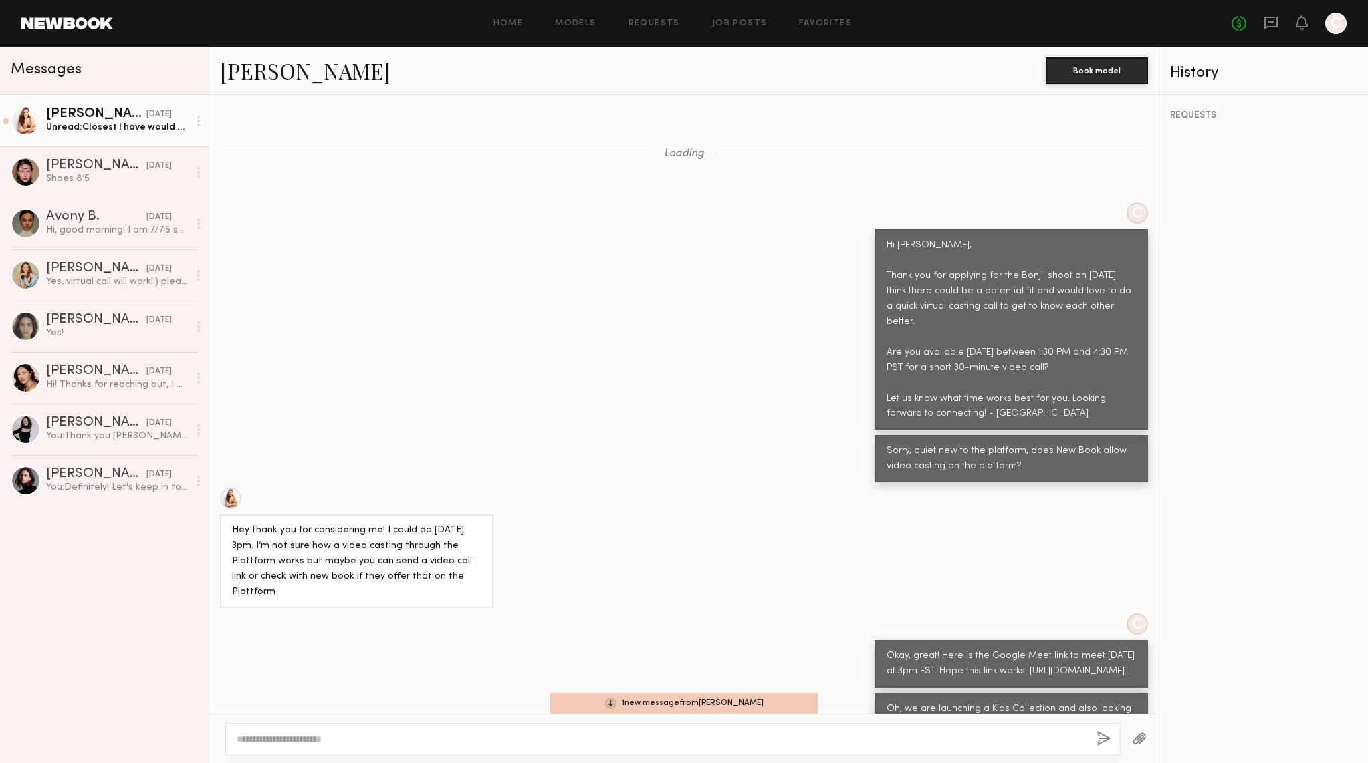
scroll to position [1577, 0]
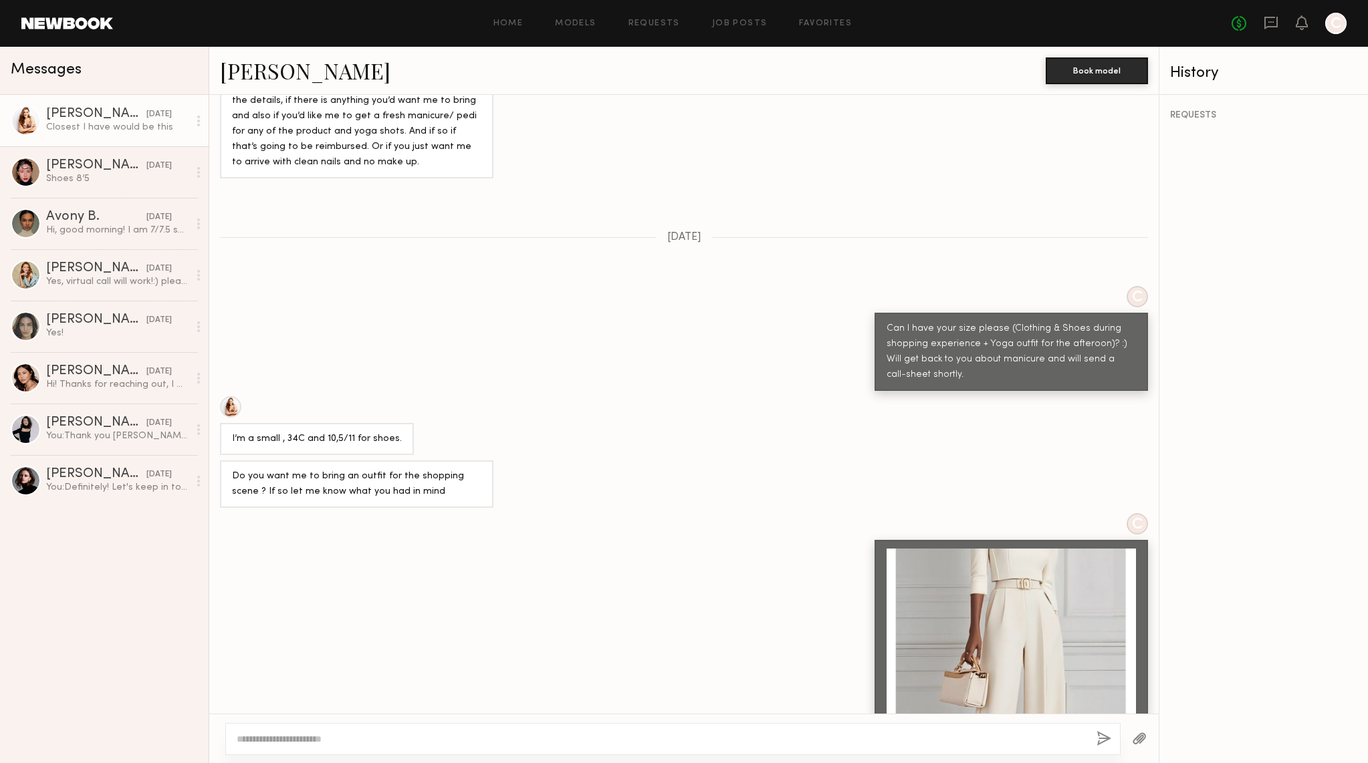
scroll to position [2841, 0]
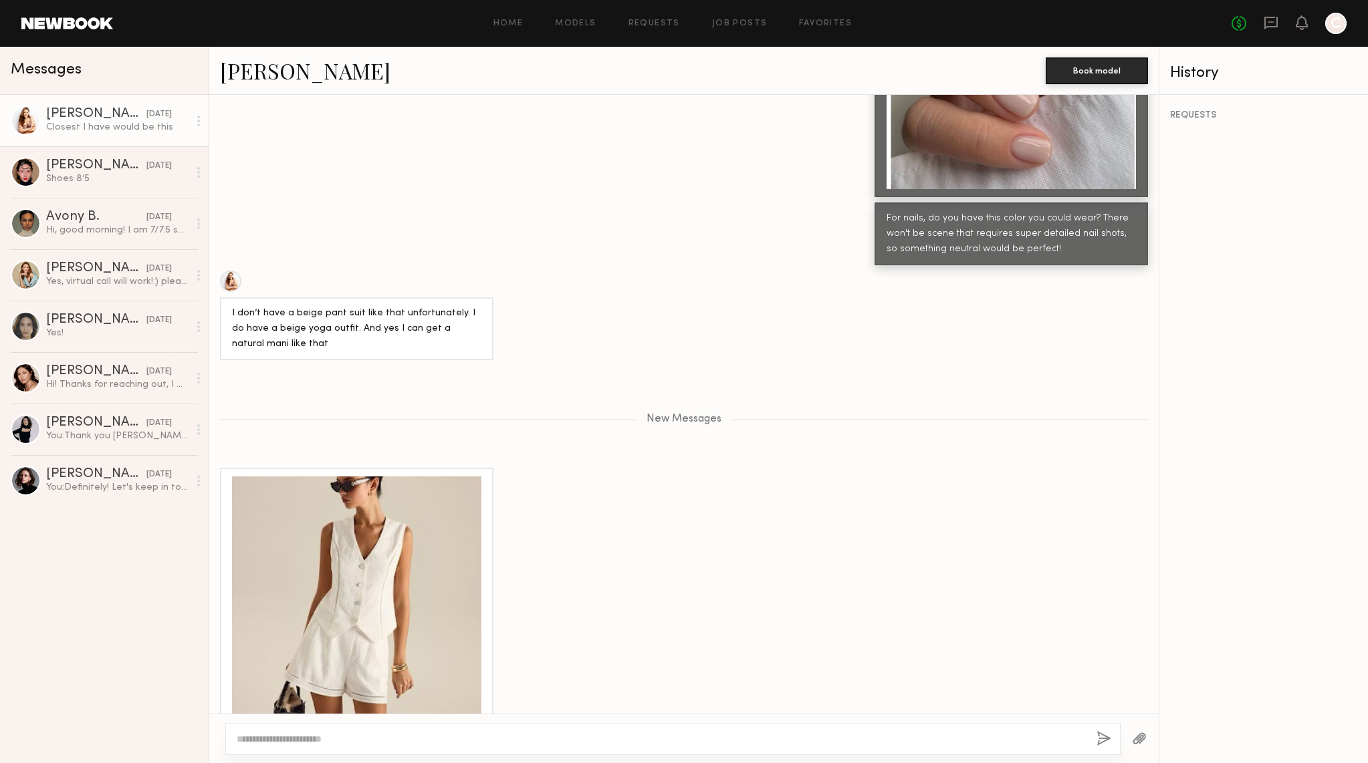
click at [308, 733] on textarea at bounding box center [661, 739] width 849 height 13
click at [352, 746] on div "**********" at bounding box center [672, 739] width 895 height 32
click at [319, 737] on textarea "**********" at bounding box center [661, 739] width 849 height 13
click at [333, 745] on textarea "**********" at bounding box center [661, 739] width 849 height 13
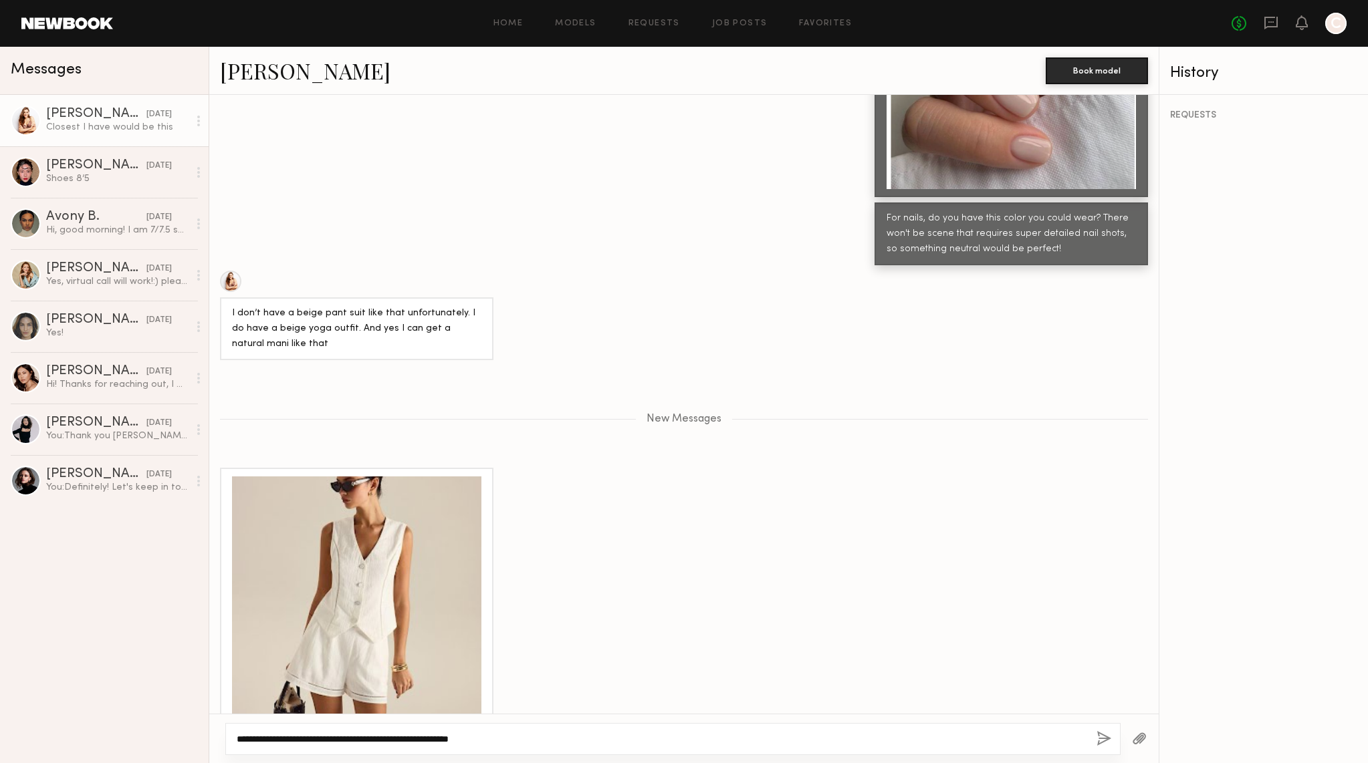
type textarea "**********"
click at [1102, 742] on button "button" at bounding box center [1103, 739] width 15 height 17
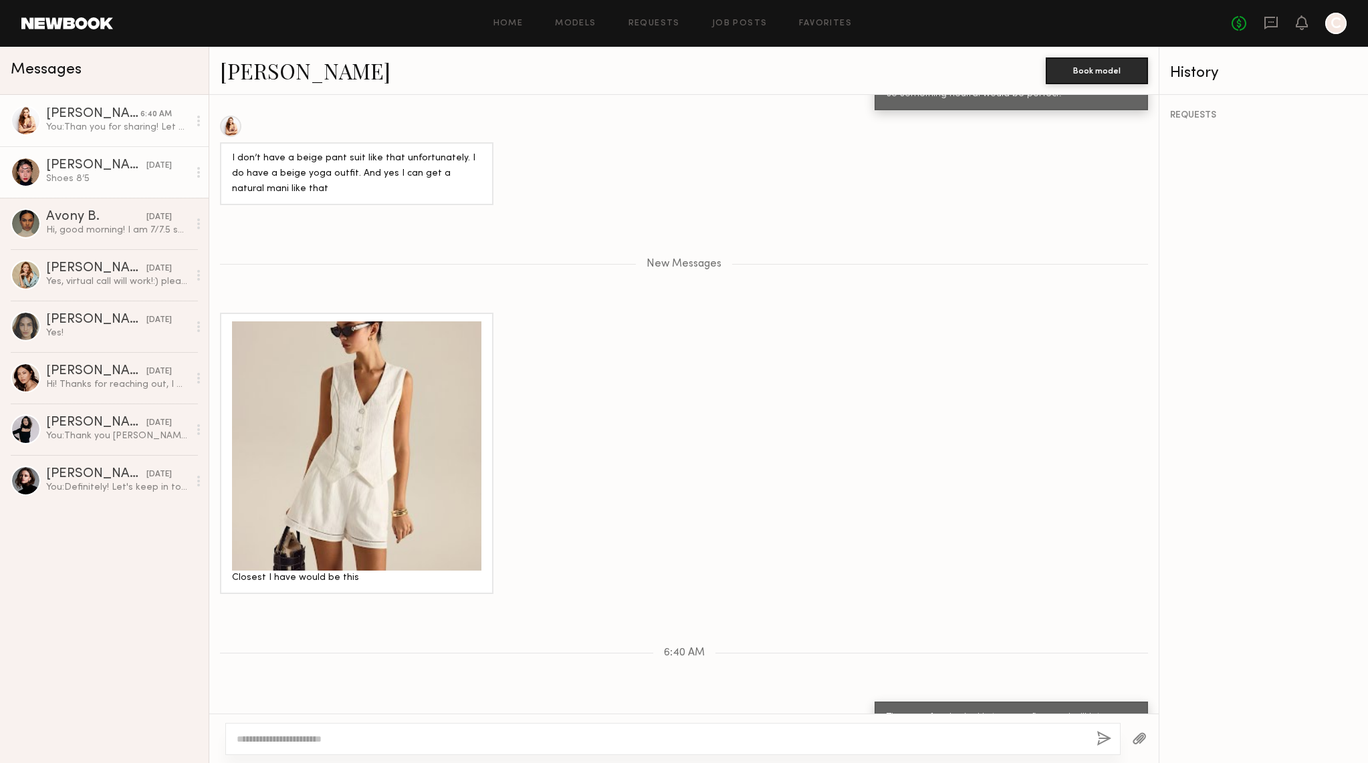
click at [72, 168] on div "[PERSON_NAME]" at bounding box center [96, 165] width 100 height 13
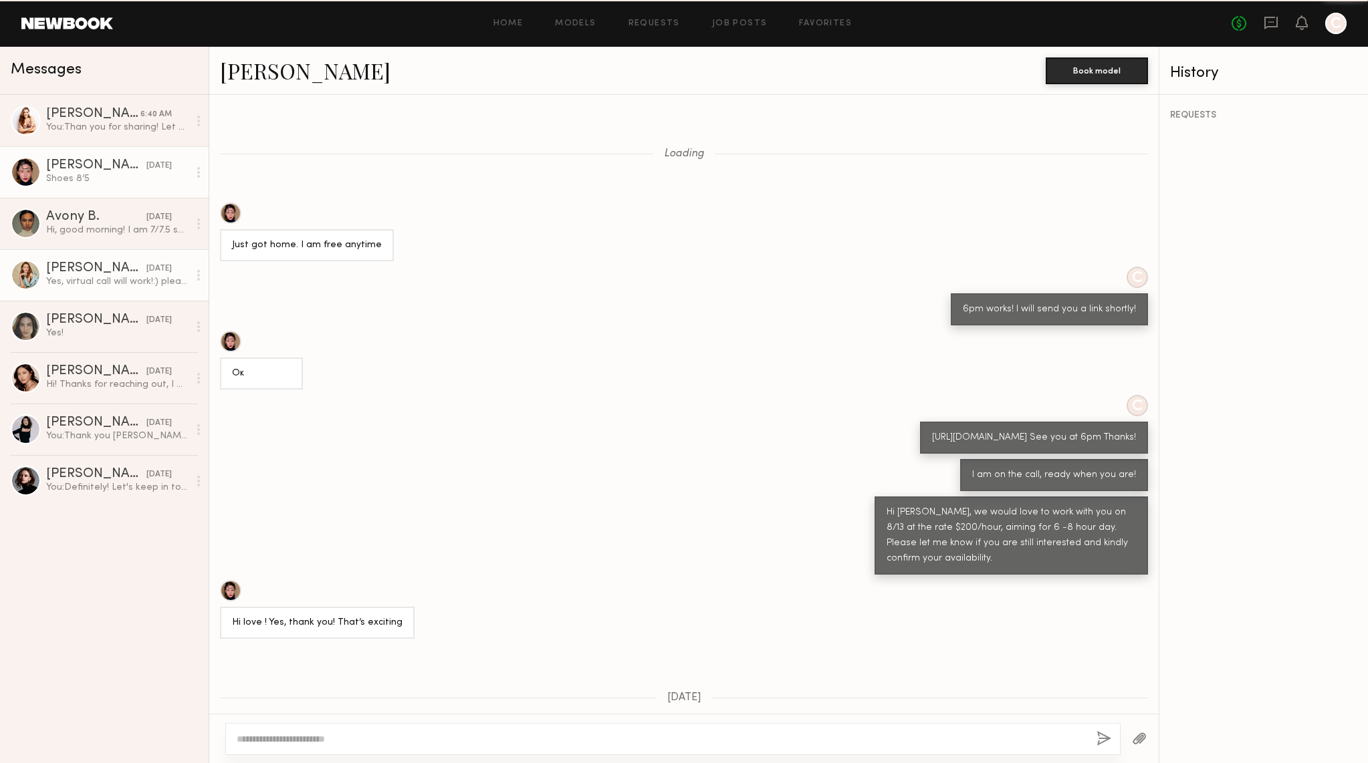
scroll to position [219, 0]
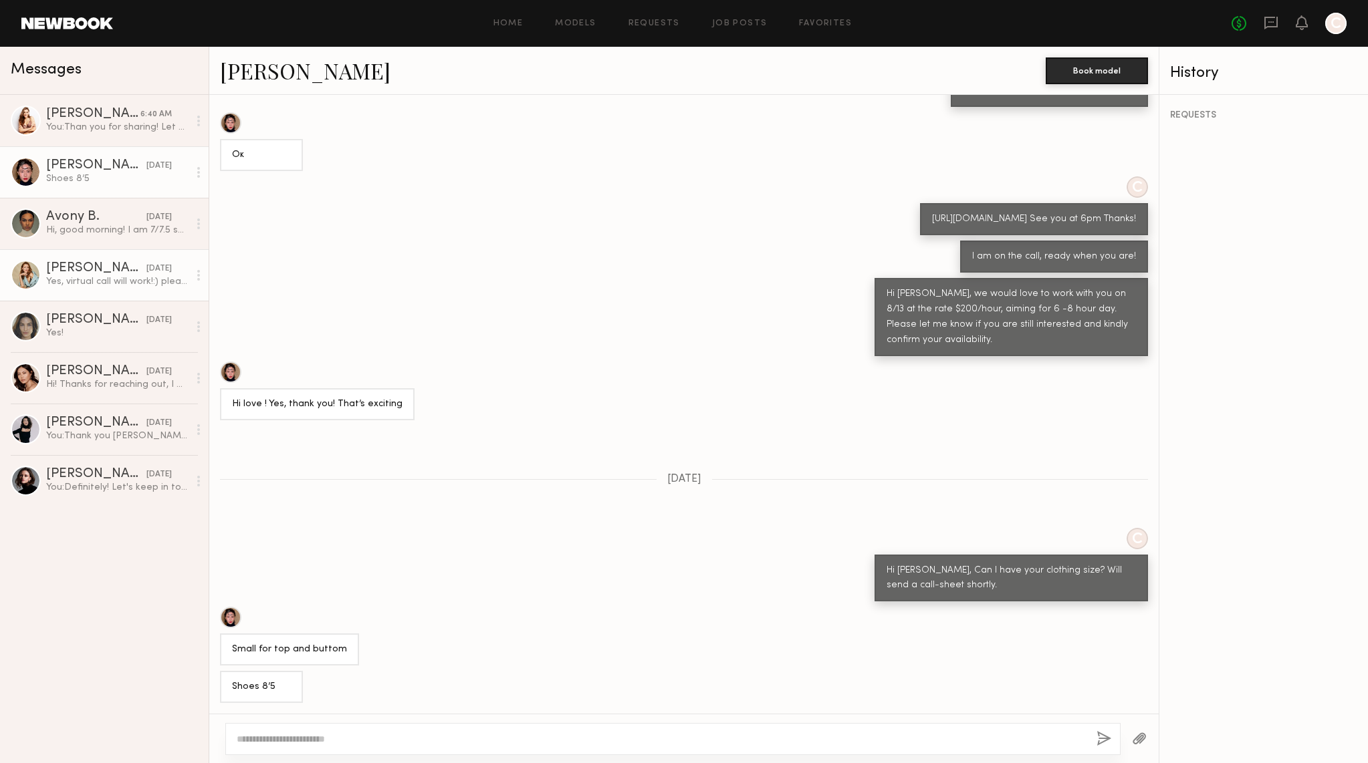
click at [116, 280] on div "Yes, virtual call will work!:) please send me a Zoom link to [EMAIL_ADDRESS][DO…" at bounding box center [117, 281] width 142 height 13
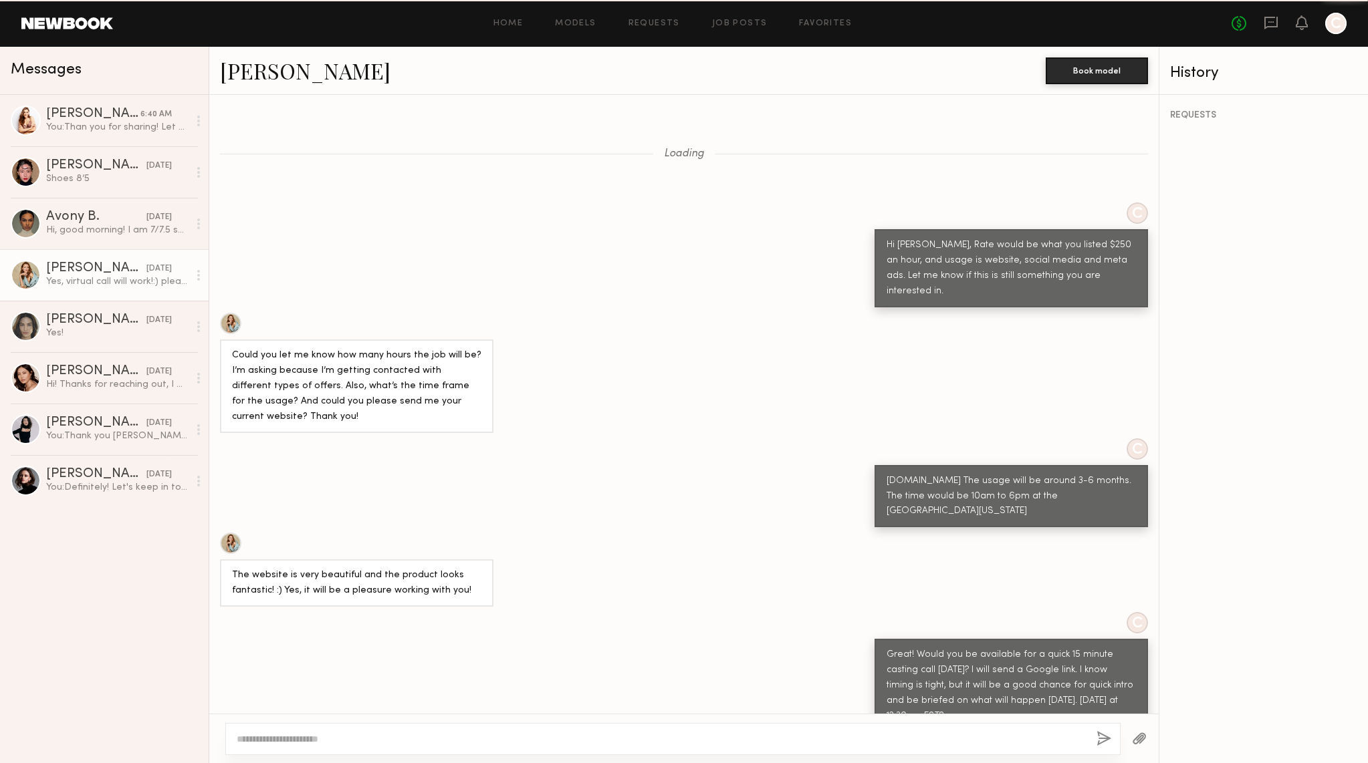
scroll to position [763, 0]
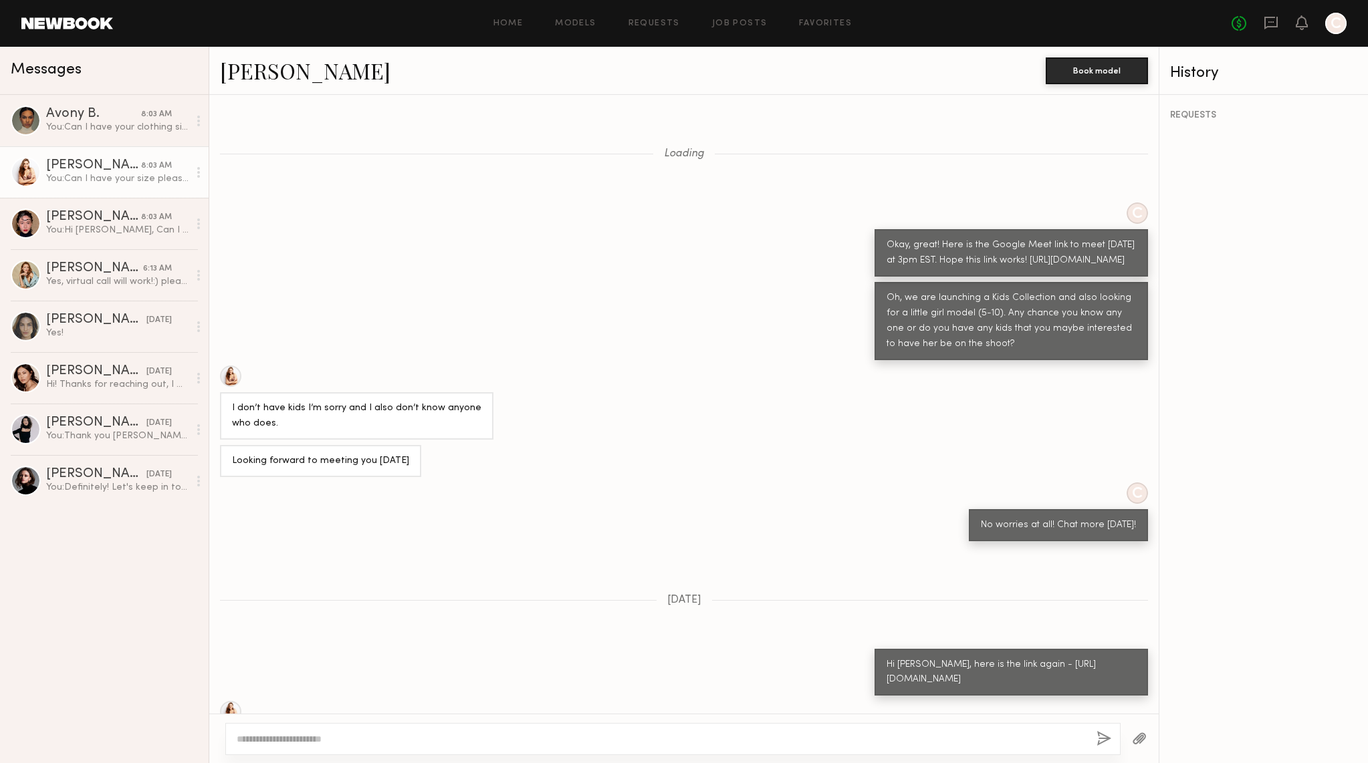
scroll to position [2513, 0]
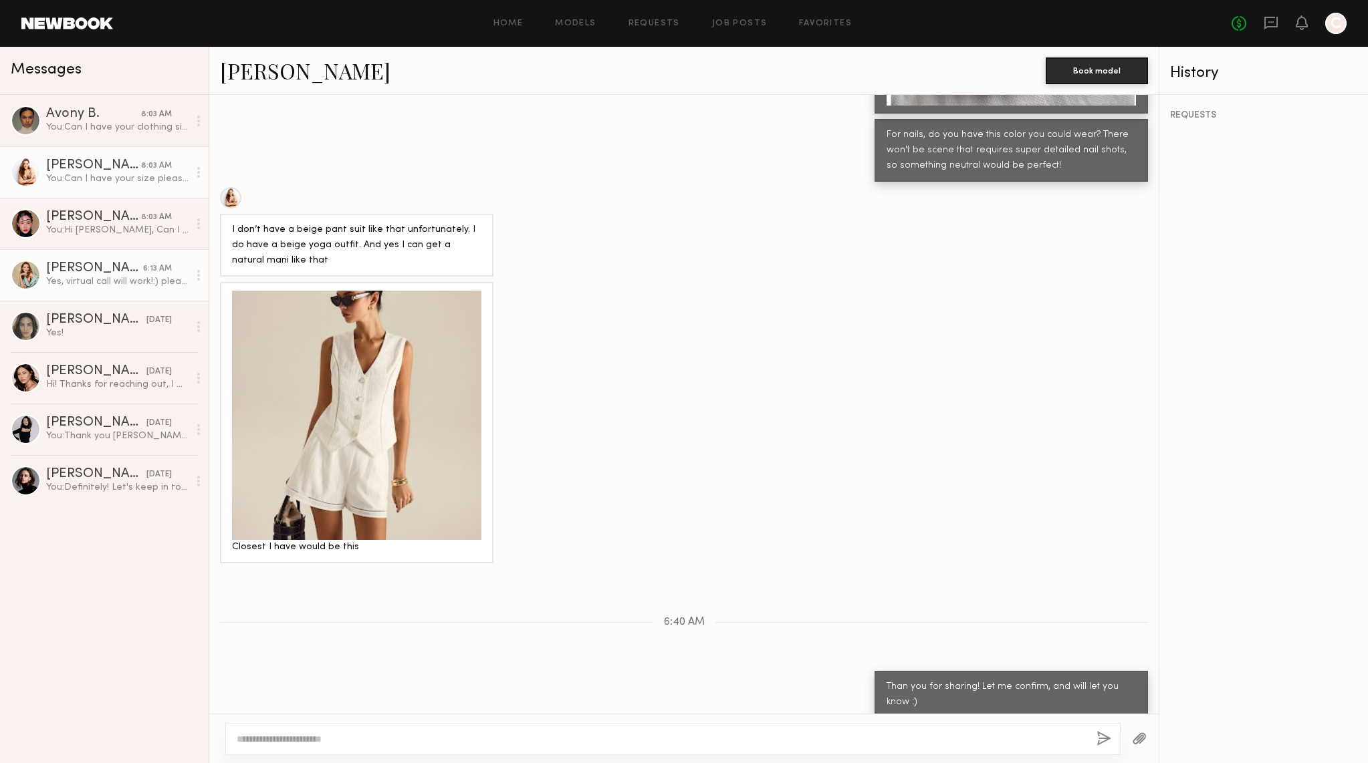
click at [62, 277] on div "Yes, virtual call will work!:) please send me a Zoom link to [EMAIL_ADDRESS][DO…" at bounding box center [117, 281] width 142 height 13
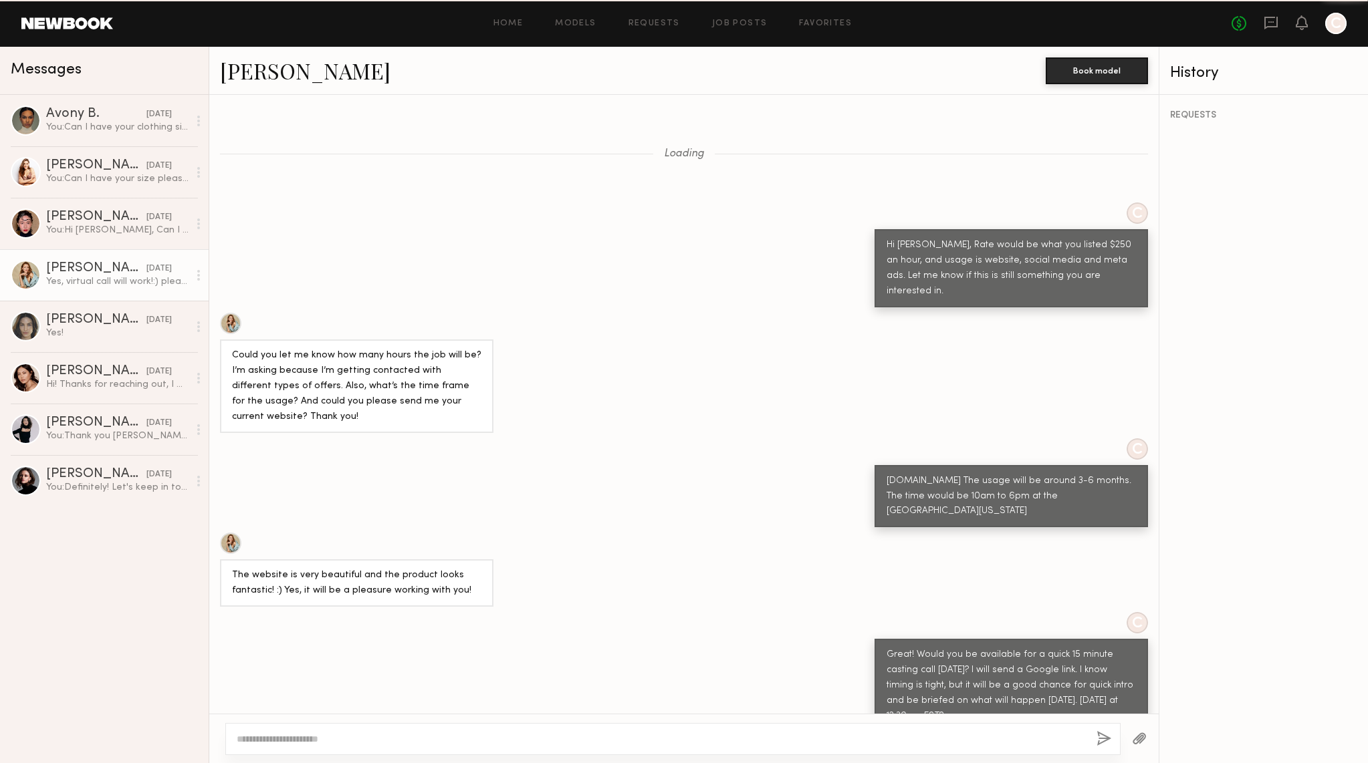
scroll to position [763, 0]
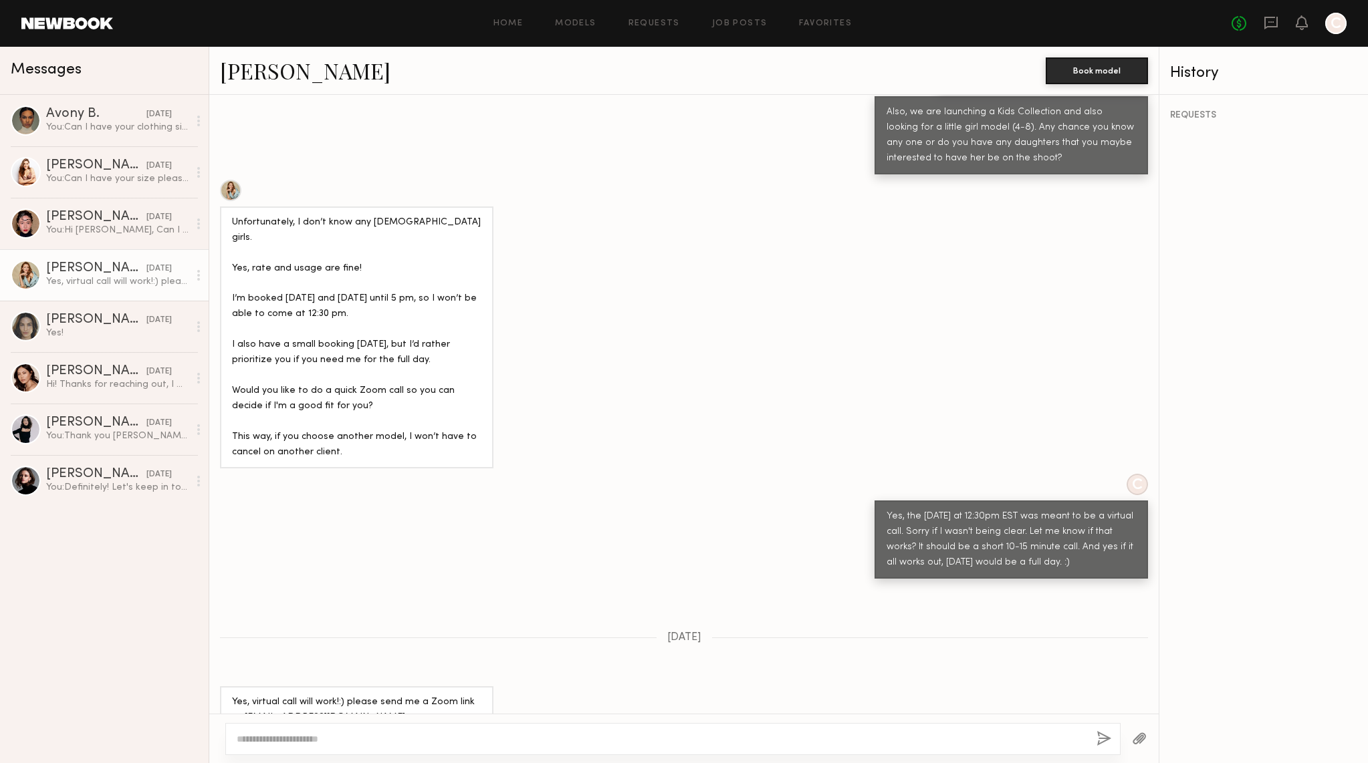
click at [270, 744] on textarea at bounding box center [661, 739] width 849 height 13
type textarea "**********"
drag, startPoint x: 353, startPoint y: 671, endPoint x: 227, endPoint y: 669, distance: 125.7
click at [227, 687] on div "Yes, virtual call will work!:) please send me a Zoom link to [EMAIL_ADDRESS][DO…" at bounding box center [356, 718] width 273 height 63
copy div "ninabogdan@gmail.com"
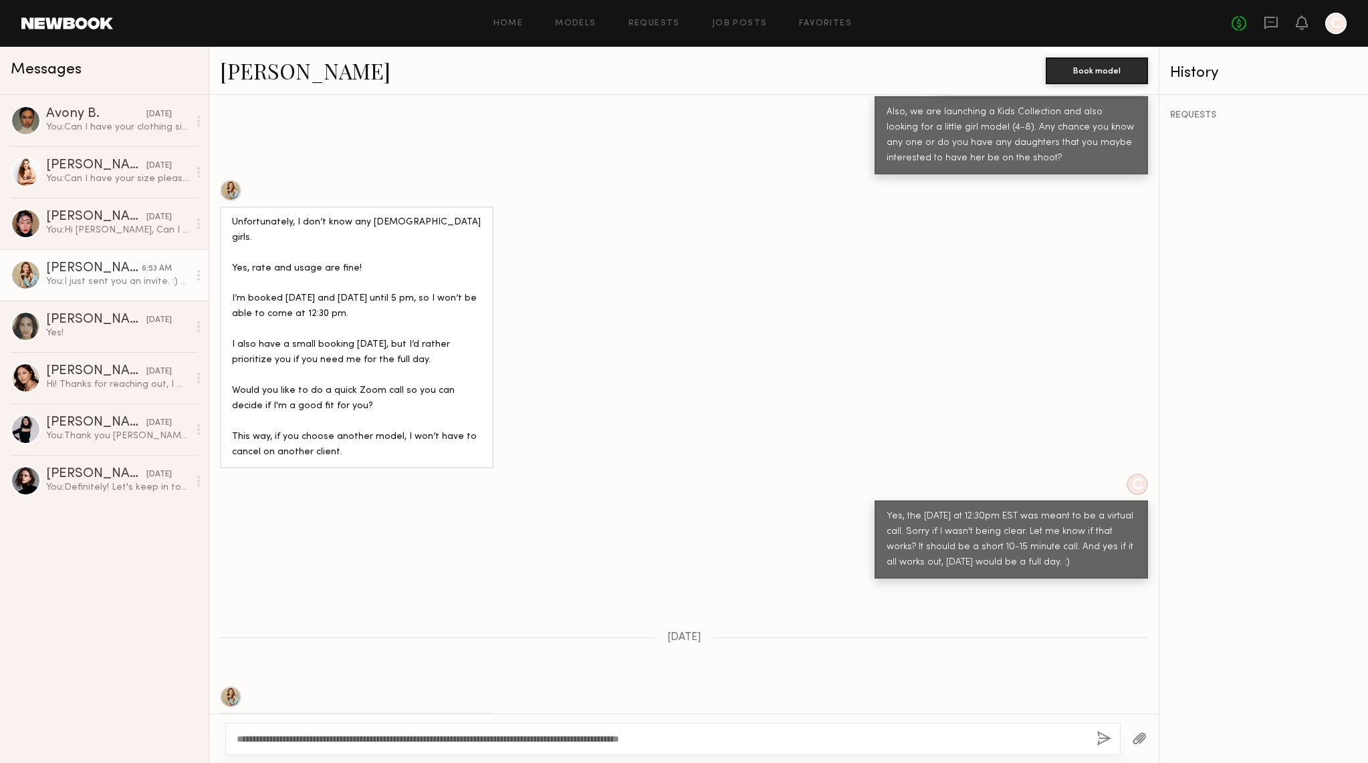
scroll to position [1047, 0]
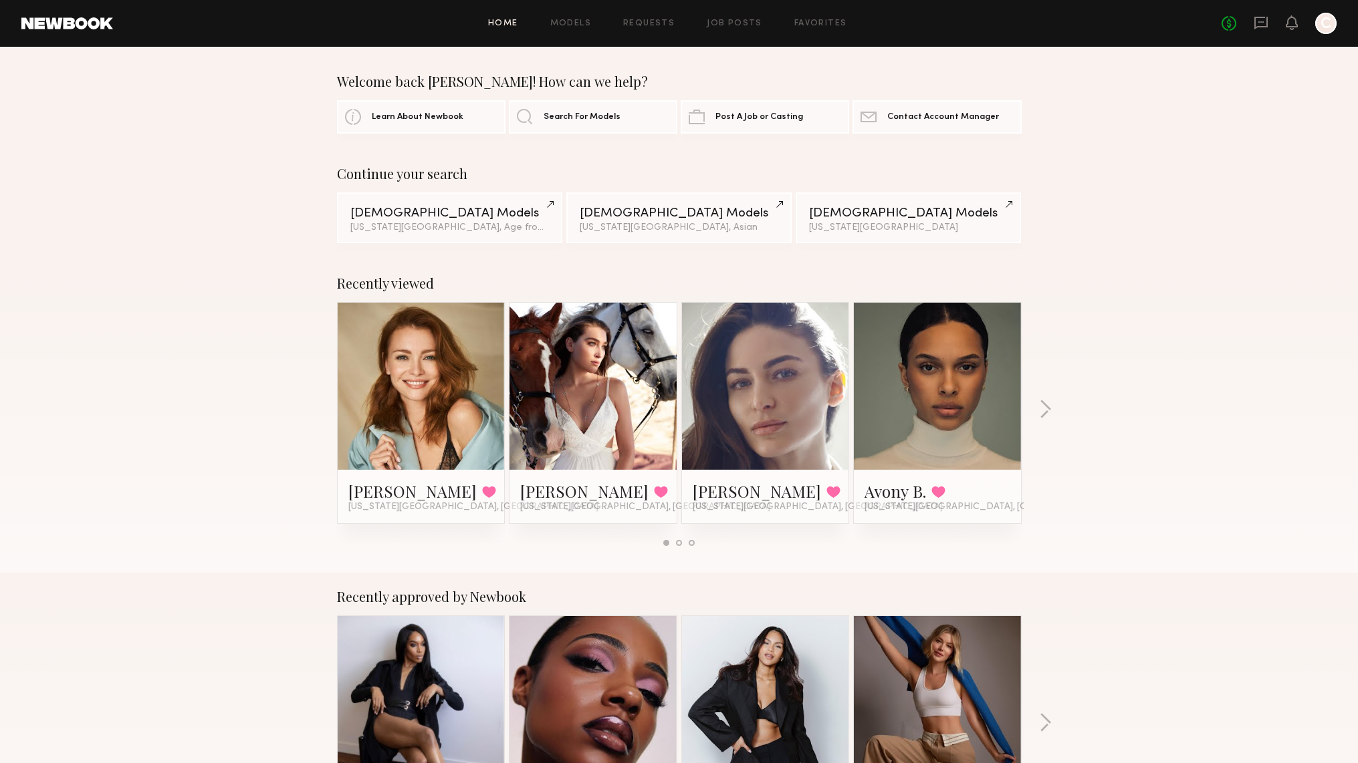
click at [402, 429] on link at bounding box center [421, 386] width 82 height 167
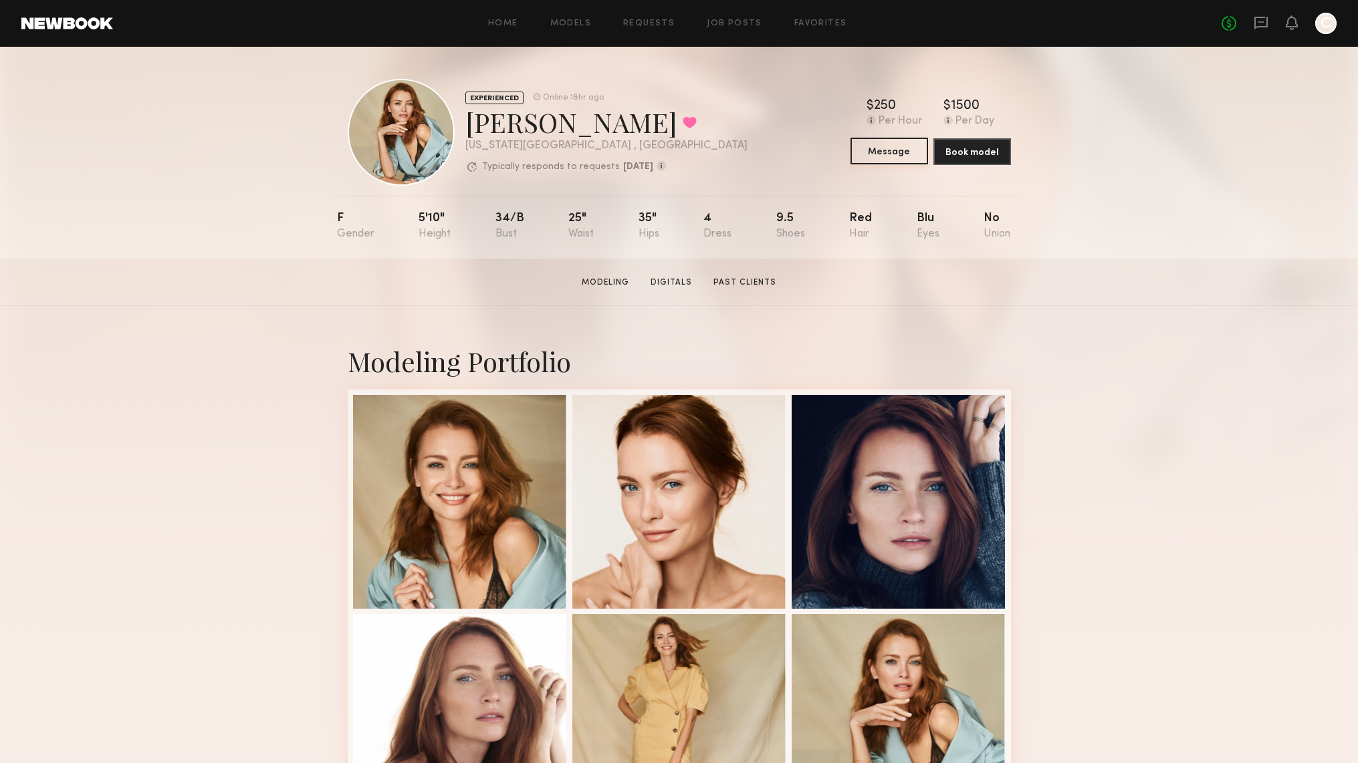
click at [902, 148] on button "Message" at bounding box center [889, 151] width 78 height 27
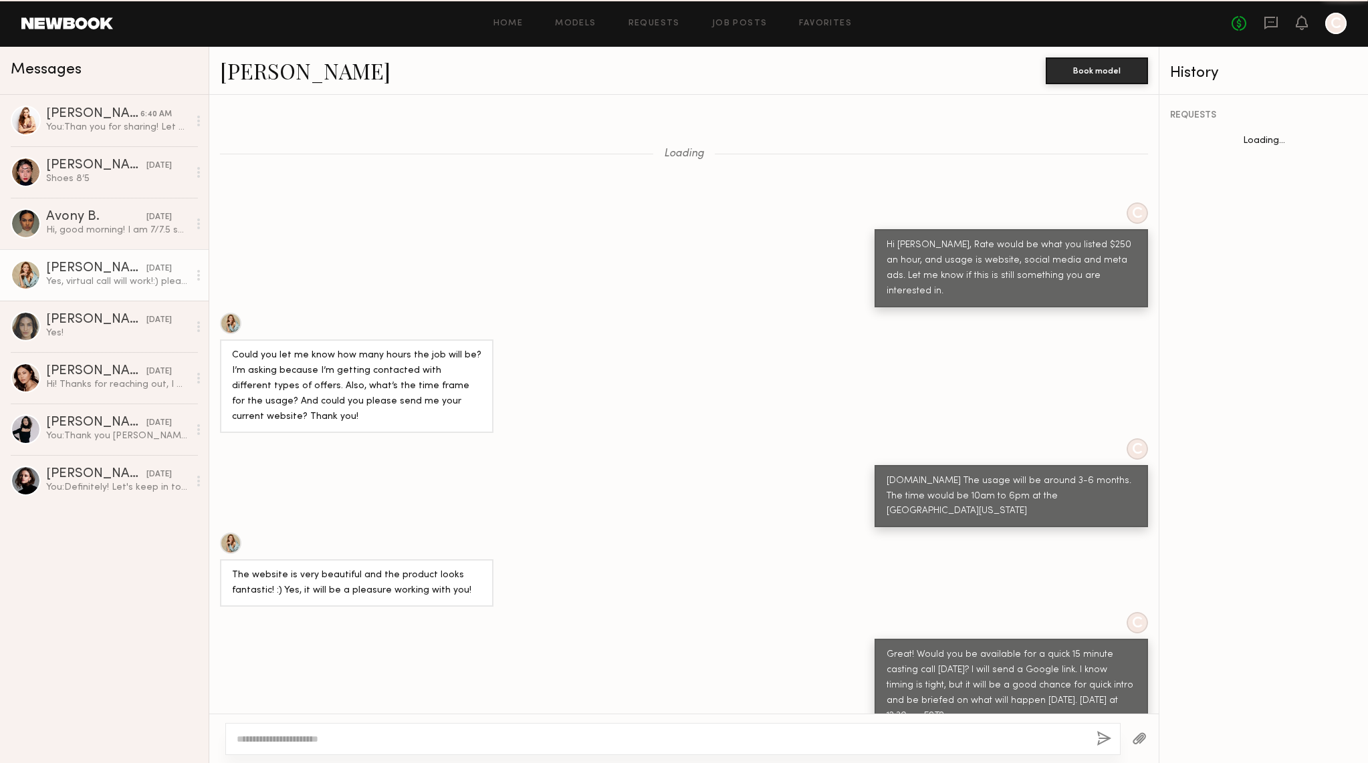
scroll to position [763, 0]
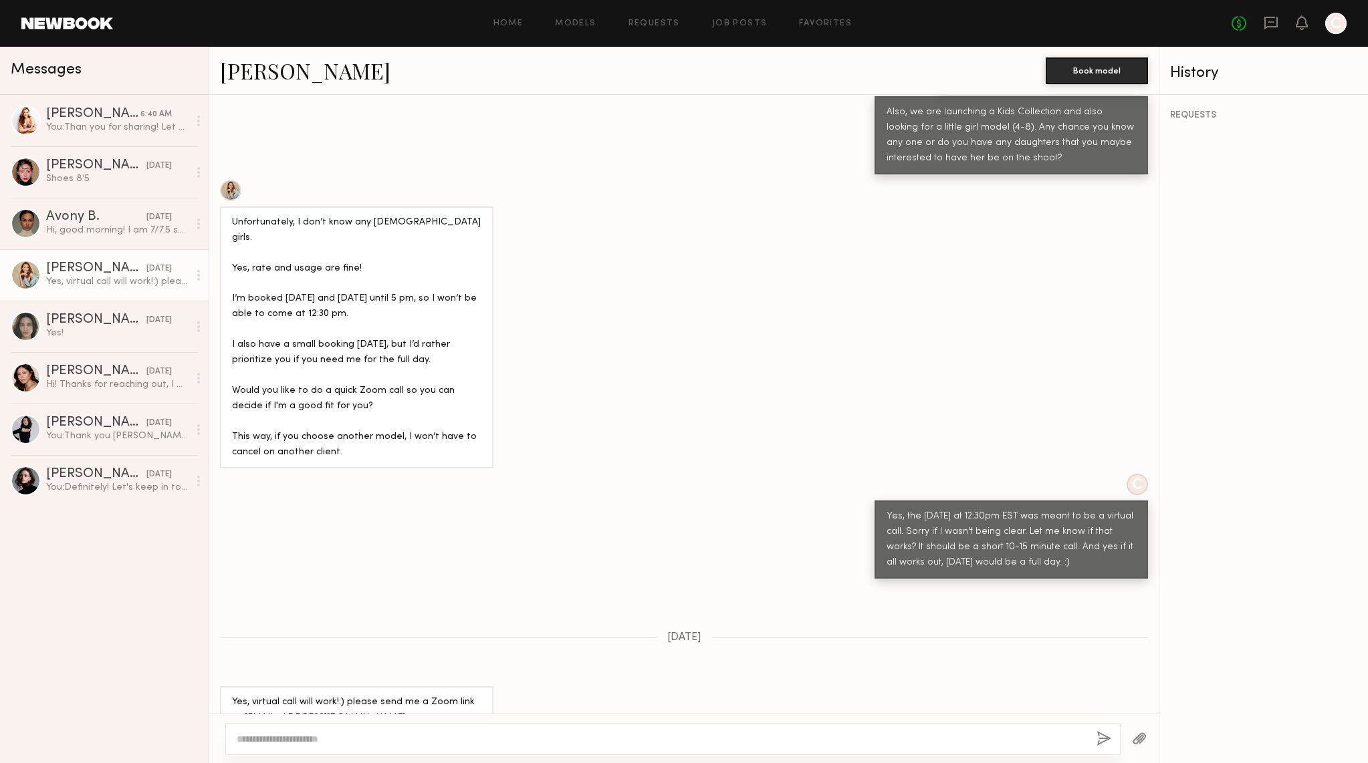
click at [337, 735] on textarea at bounding box center [661, 739] width 849 height 13
paste textarea "**********"
type textarea "**********"
click at [1108, 738] on button "button" at bounding box center [1103, 739] width 15 height 17
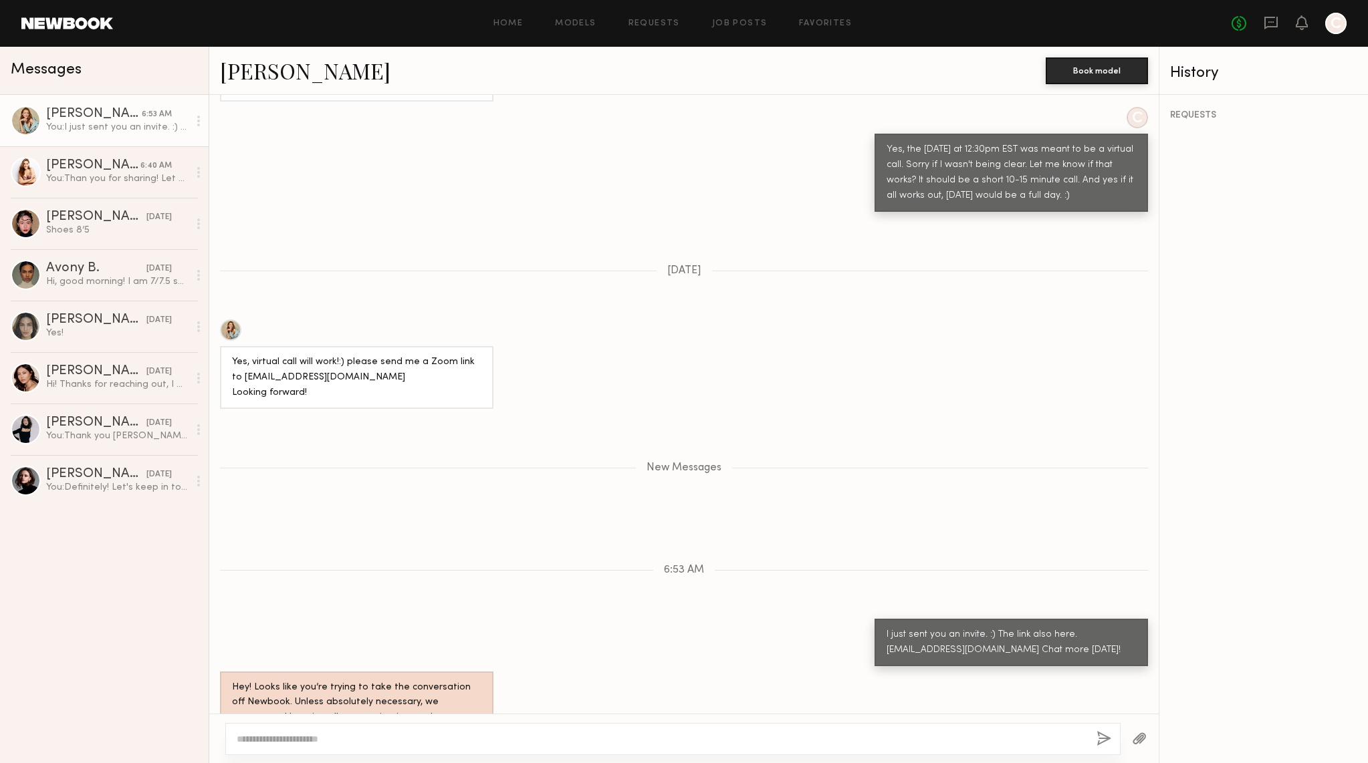
scroll to position [880, 0]
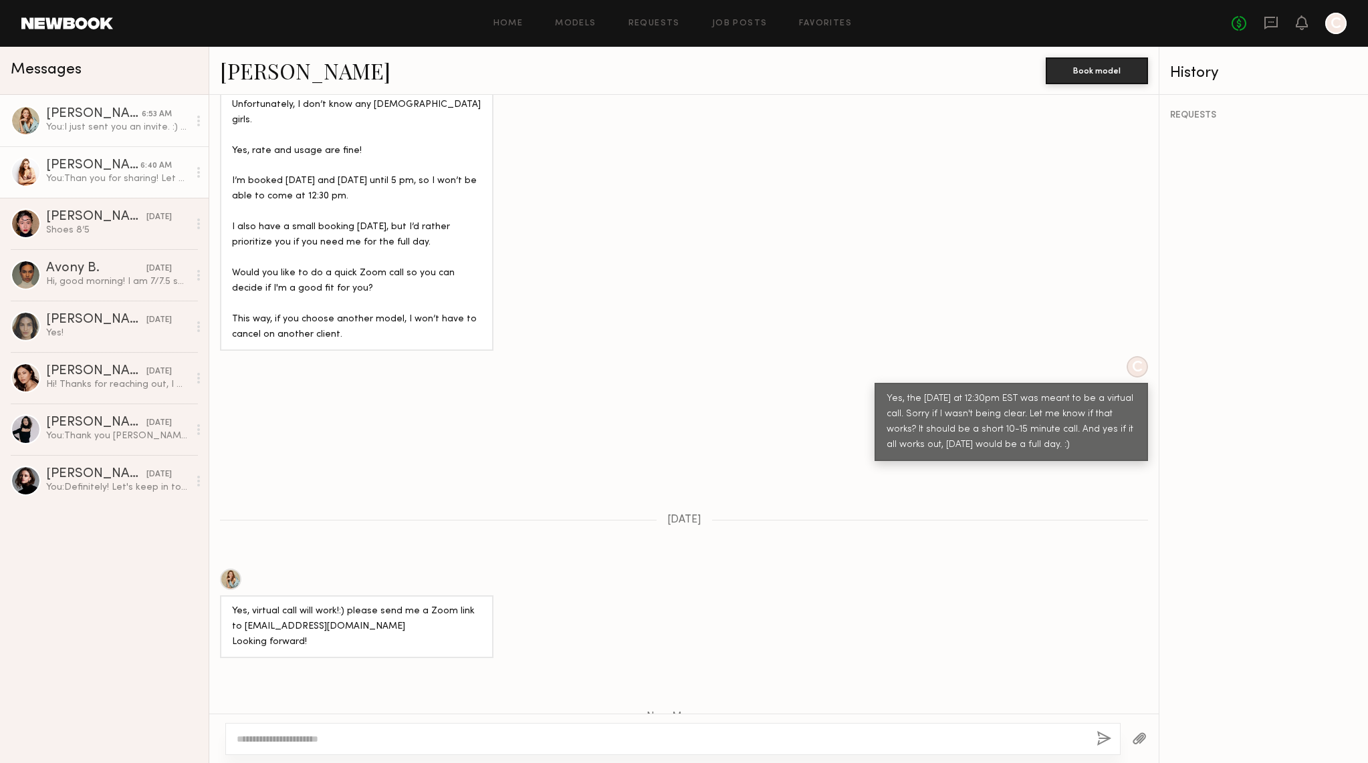
click at [86, 187] on link "[PERSON_NAME] 6:40 AM You: Than you for sharing! Let me confirm, and will let y…" at bounding box center [104, 171] width 209 height 51
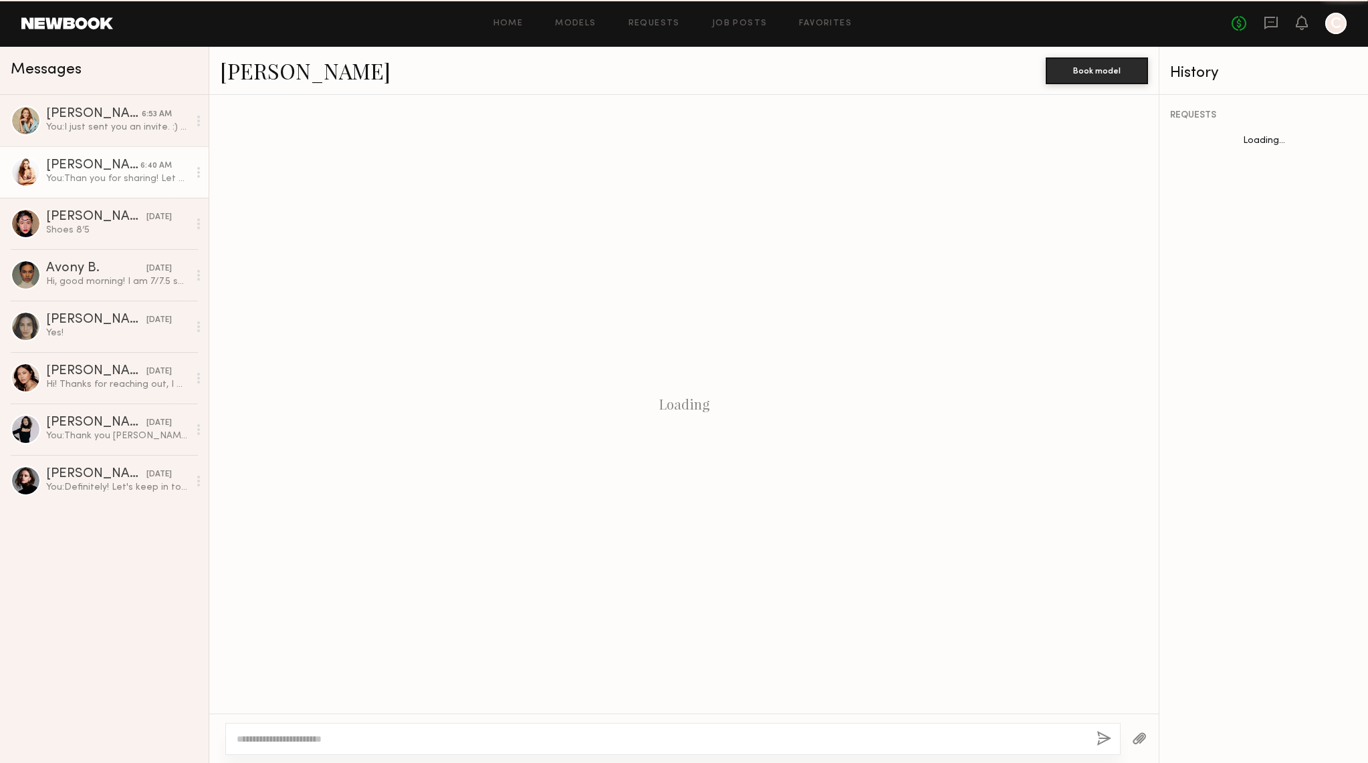
scroll to position [1301, 0]
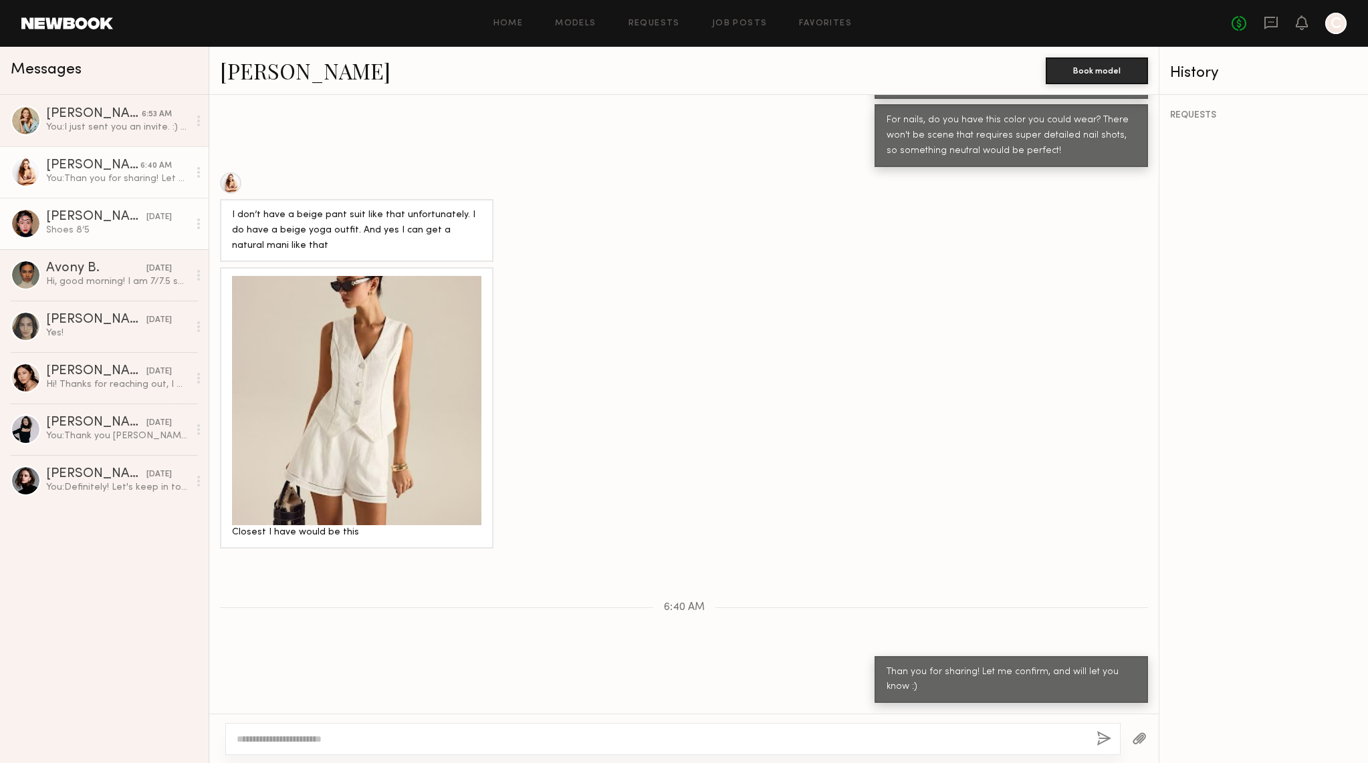
click at [94, 239] on link "[PERSON_NAME] [DATE] Shoes 8’5" at bounding box center [104, 223] width 209 height 51
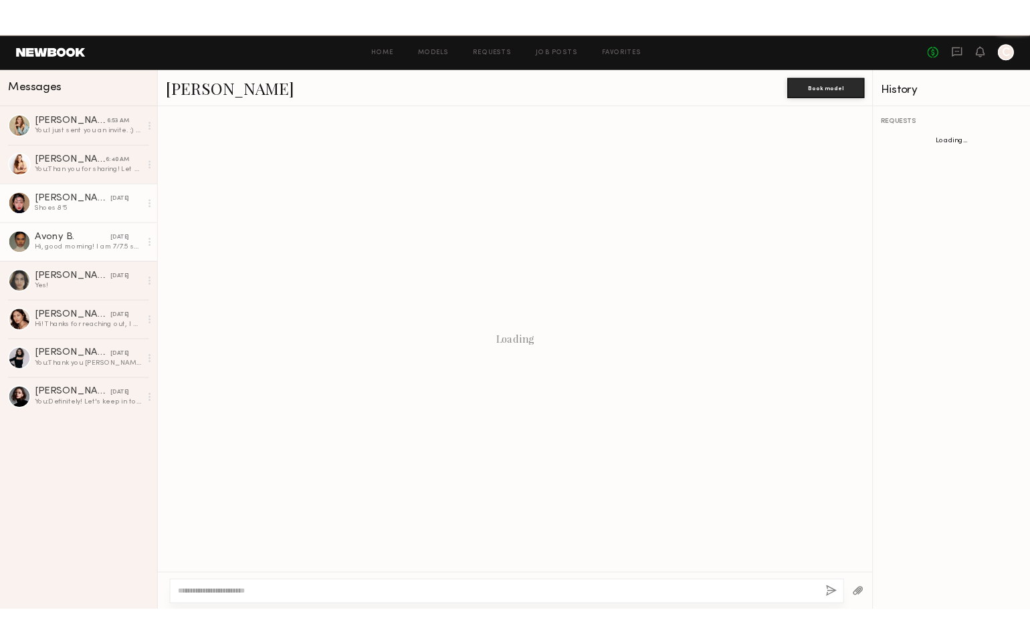
scroll to position [219, 0]
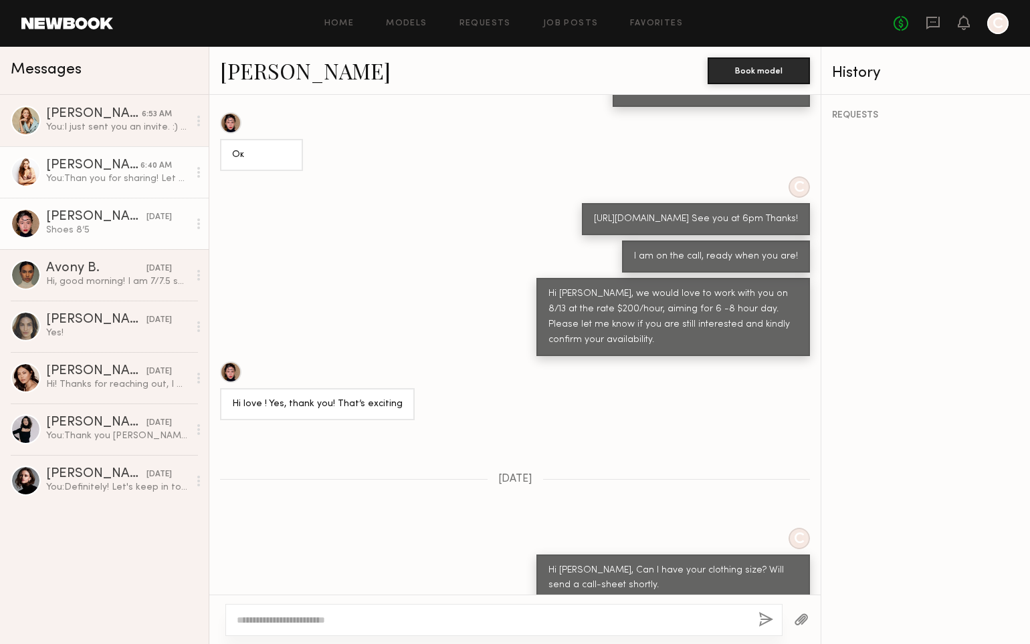
click at [106, 170] on div "[PERSON_NAME]" at bounding box center [93, 165] width 94 height 13
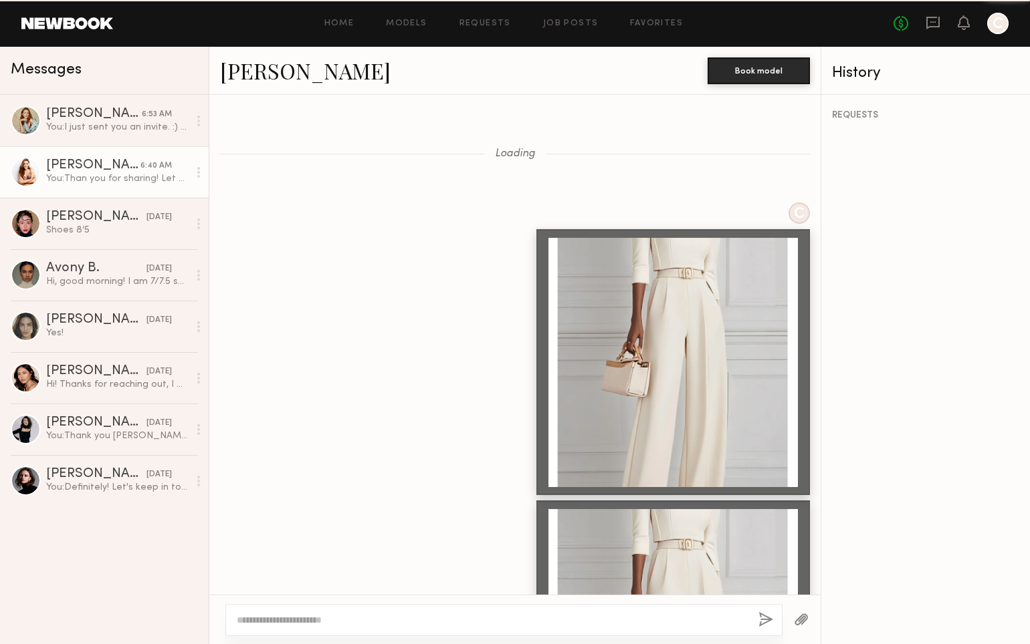
scroll to position [1420, 0]
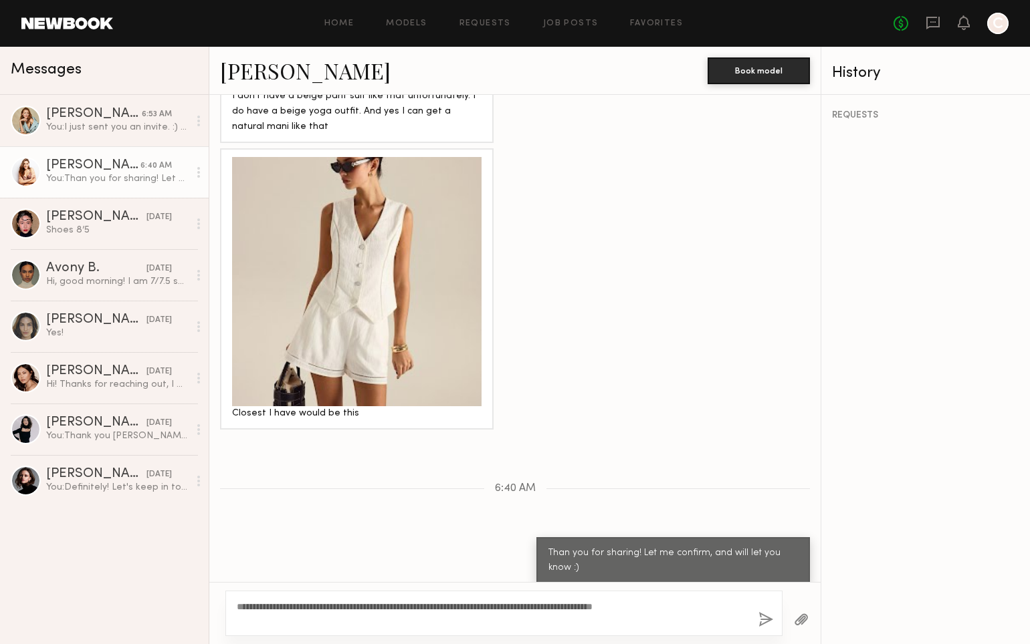
type textarea "**********"
click at [766, 622] on button "button" at bounding box center [765, 620] width 15 height 17
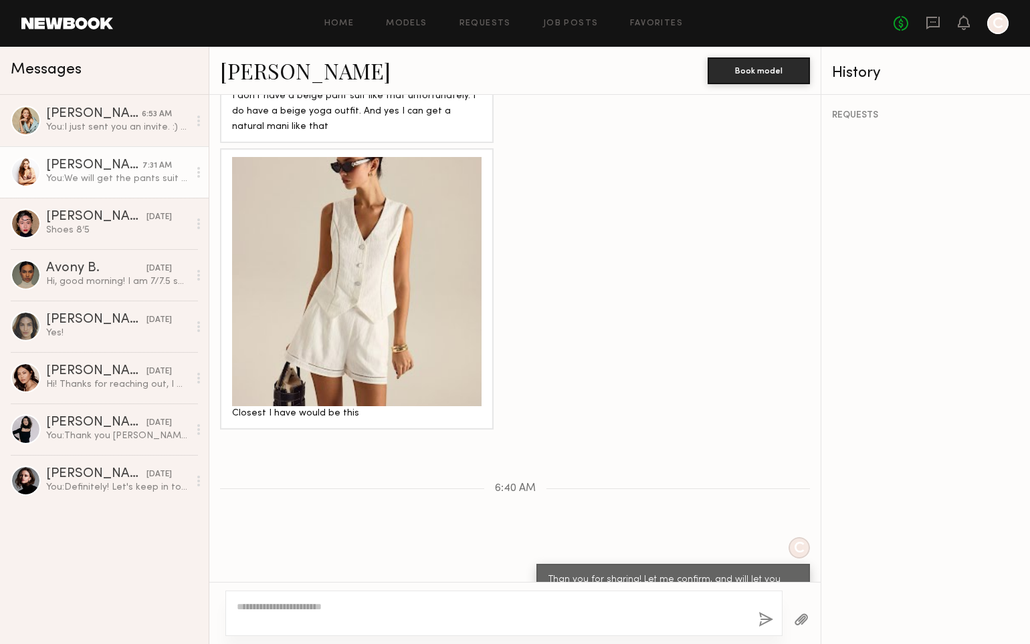
scroll to position [1602, 0]
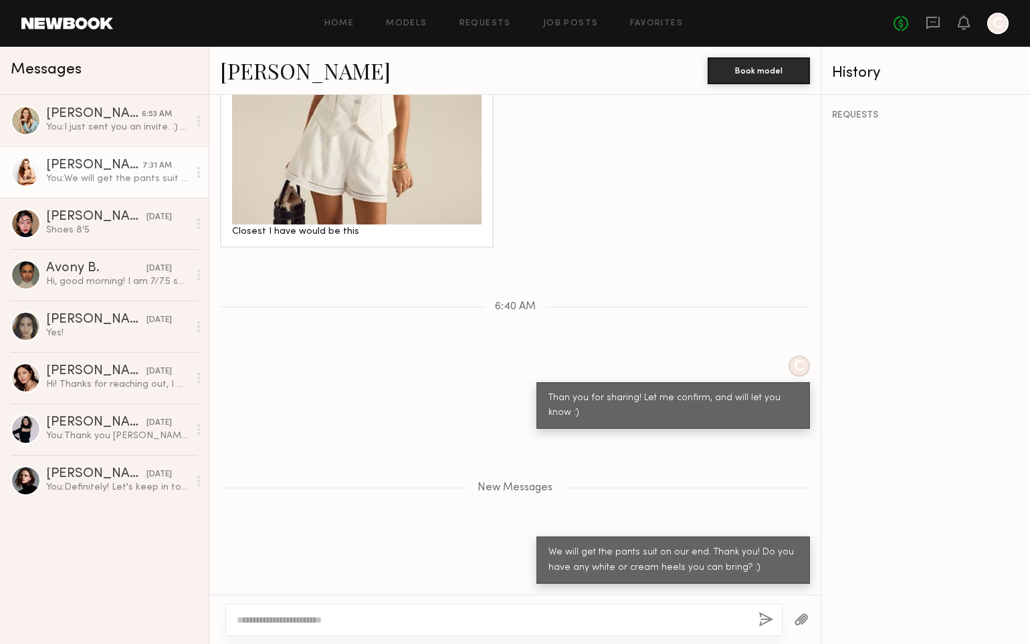
click at [360, 622] on textarea at bounding box center [492, 620] width 511 height 13
click at [356, 623] on textarea at bounding box center [492, 620] width 511 height 13
paste textarea "**********"
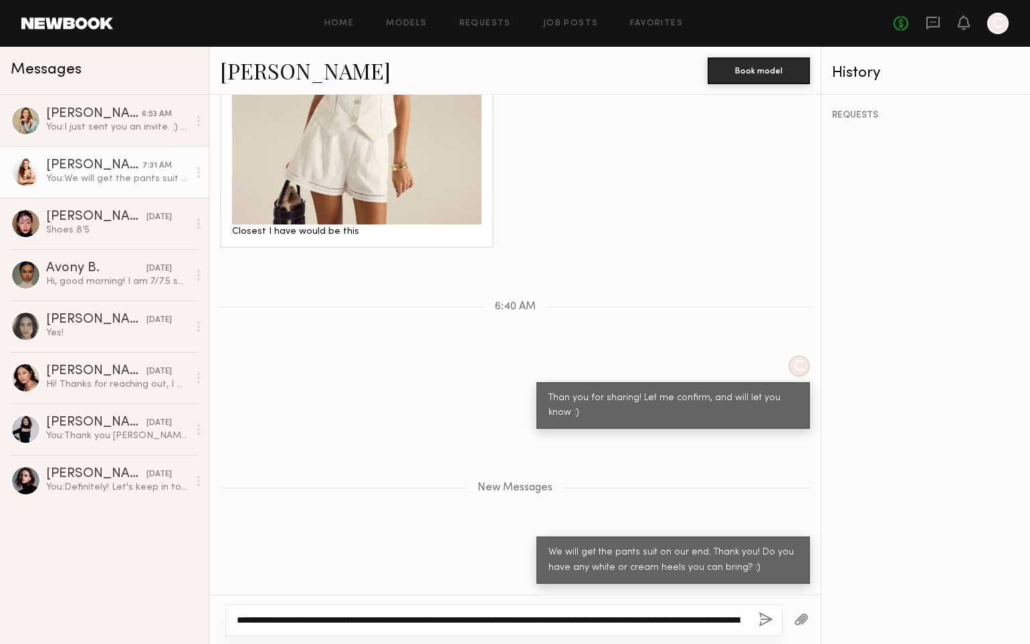
scroll to position [1615, 0]
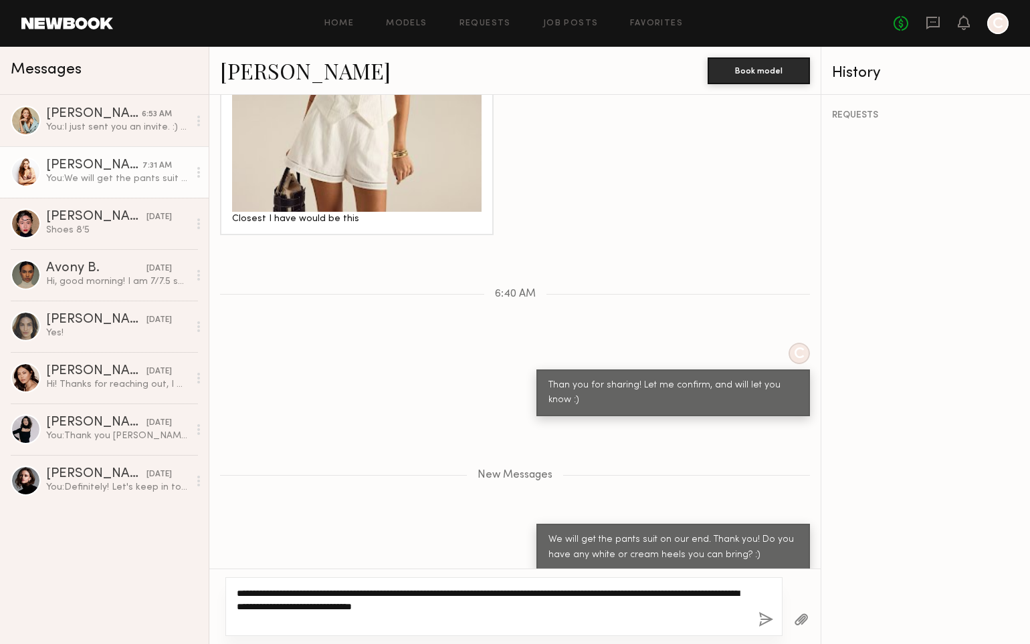
type textarea "**********"
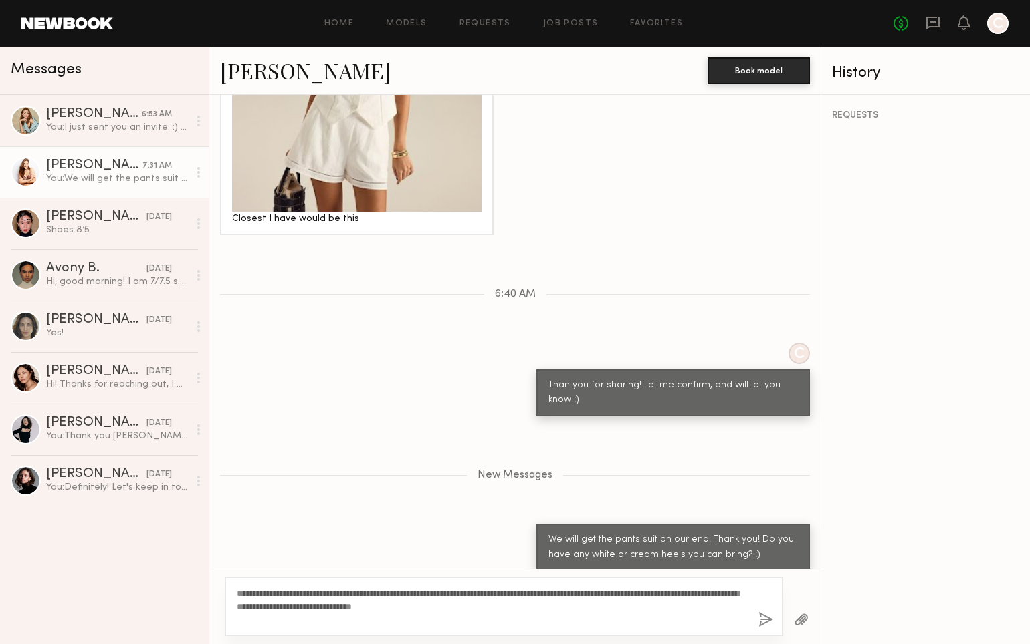
click at [761, 620] on button "button" at bounding box center [765, 620] width 15 height 17
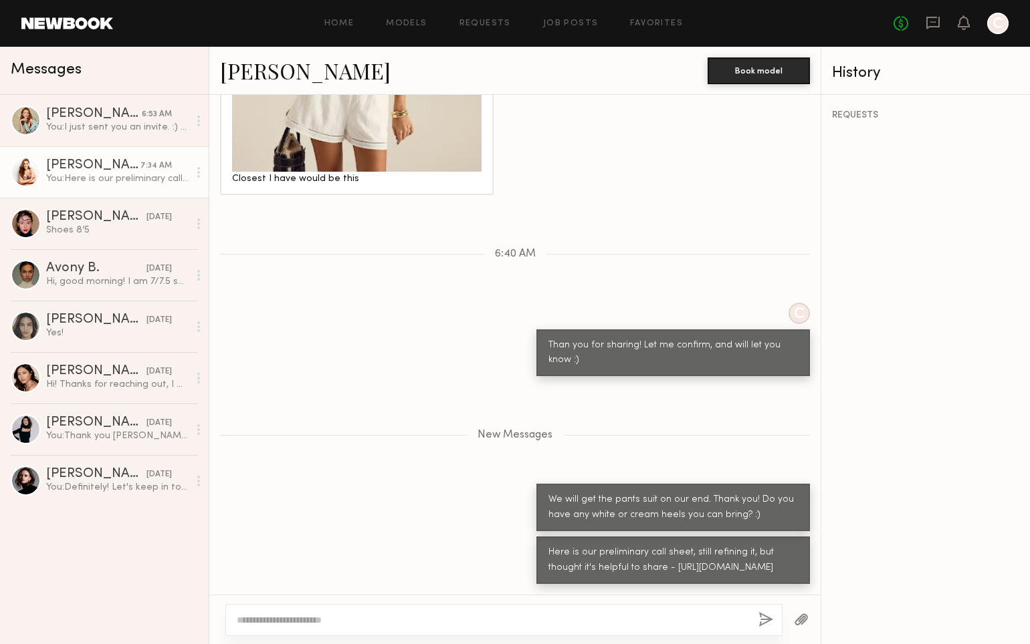
scroll to position [1769, 0]
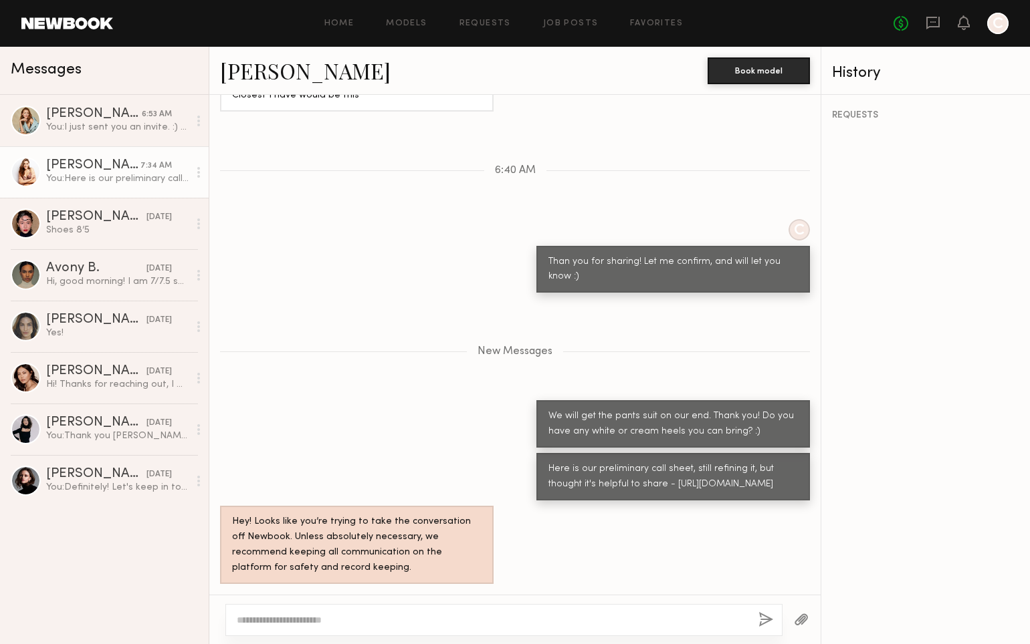
click at [357, 626] on textarea at bounding box center [492, 620] width 511 height 13
type textarea "*"
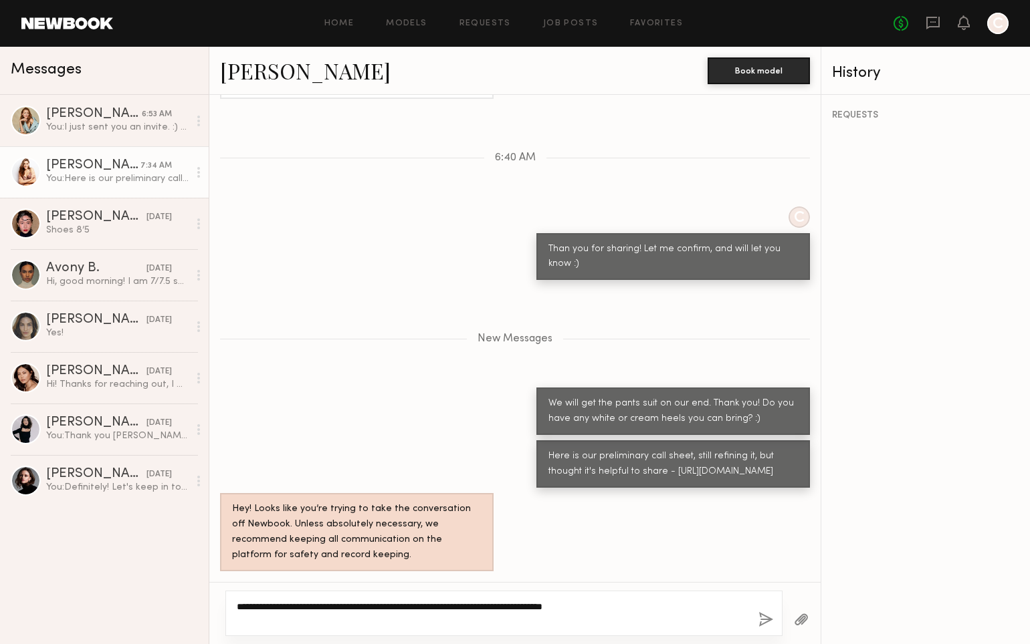
click at [653, 622] on textarea "**********" at bounding box center [492, 613] width 511 height 27
click at [648, 601] on textarea "**********" at bounding box center [492, 613] width 511 height 27
type textarea "**********"
click at [768, 625] on button "button" at bounding box center [765, 620] width 15 height 17
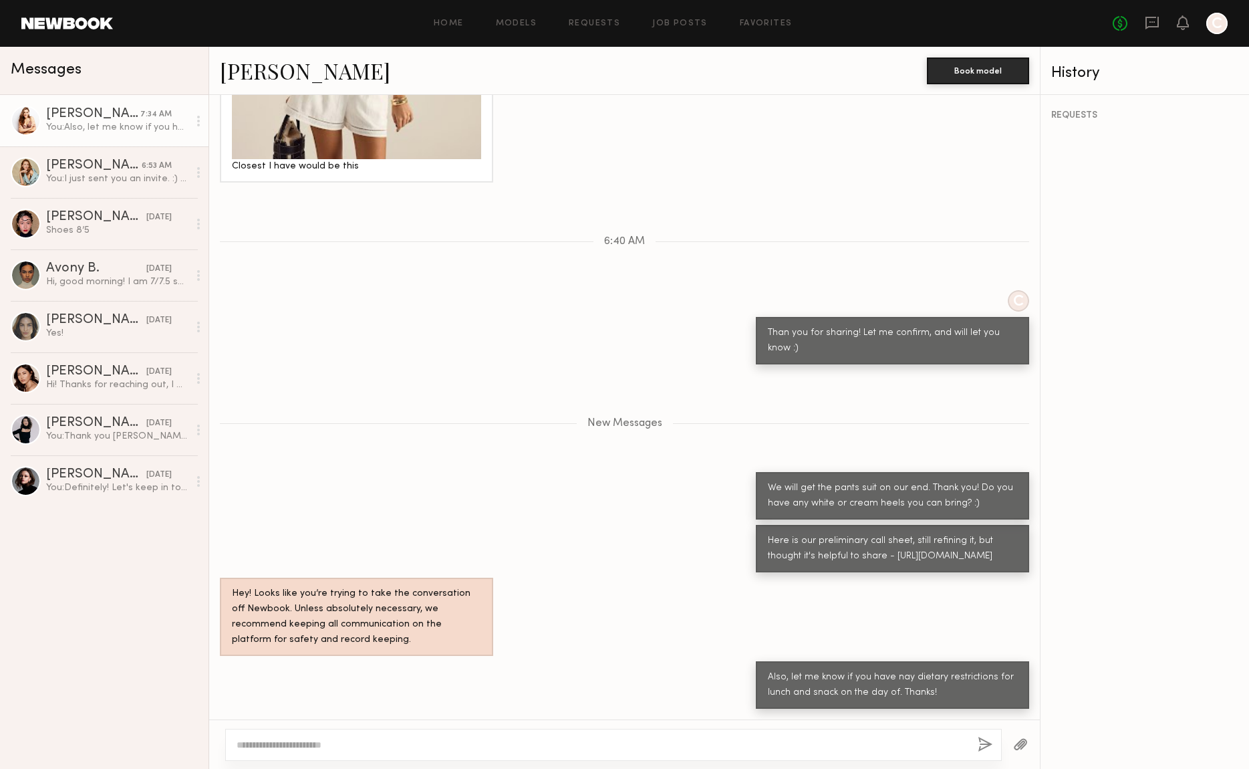
scroll to position [2678, 0]
click at [93, 160] on div "[PERSON_NAME]" at bounding box center [94, 165] width 96 height 13
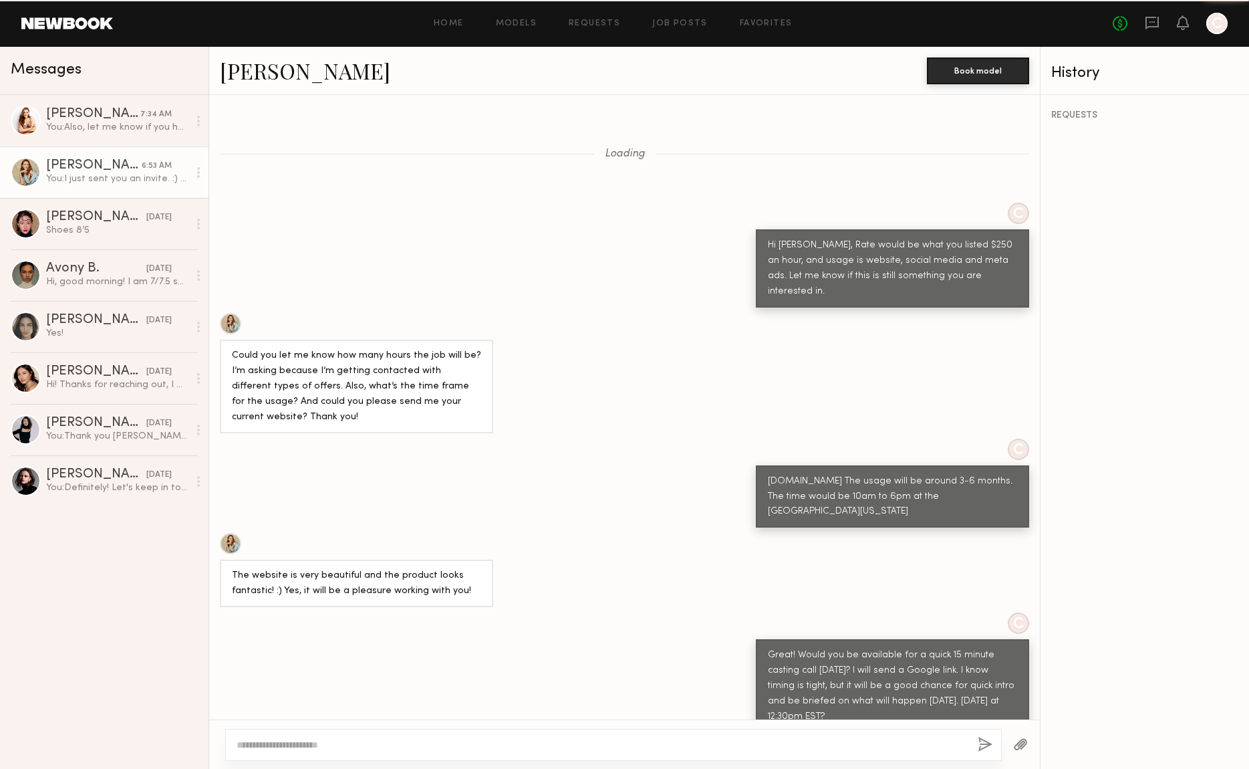
scroll to position [1022, 0]
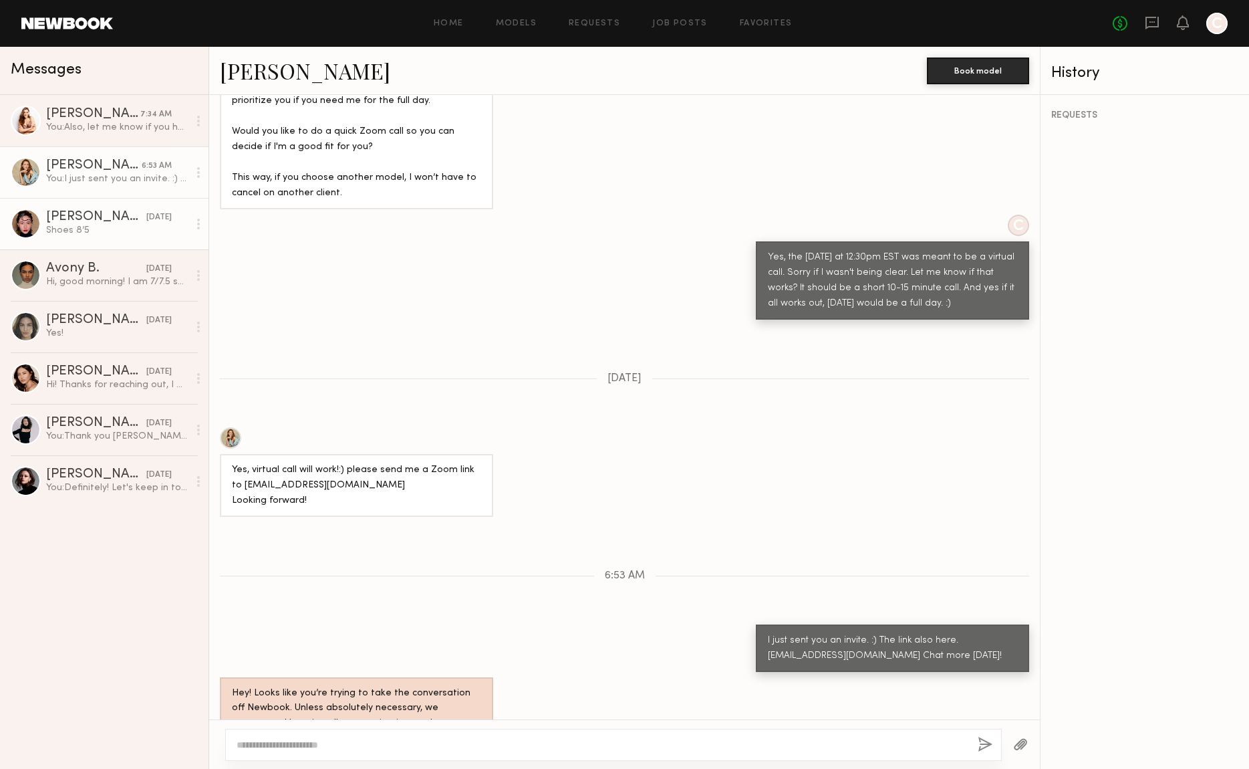
click at [96, 222] on div "[PERSON_NAME]" at bounding box center [96, 217] width 100 height 13
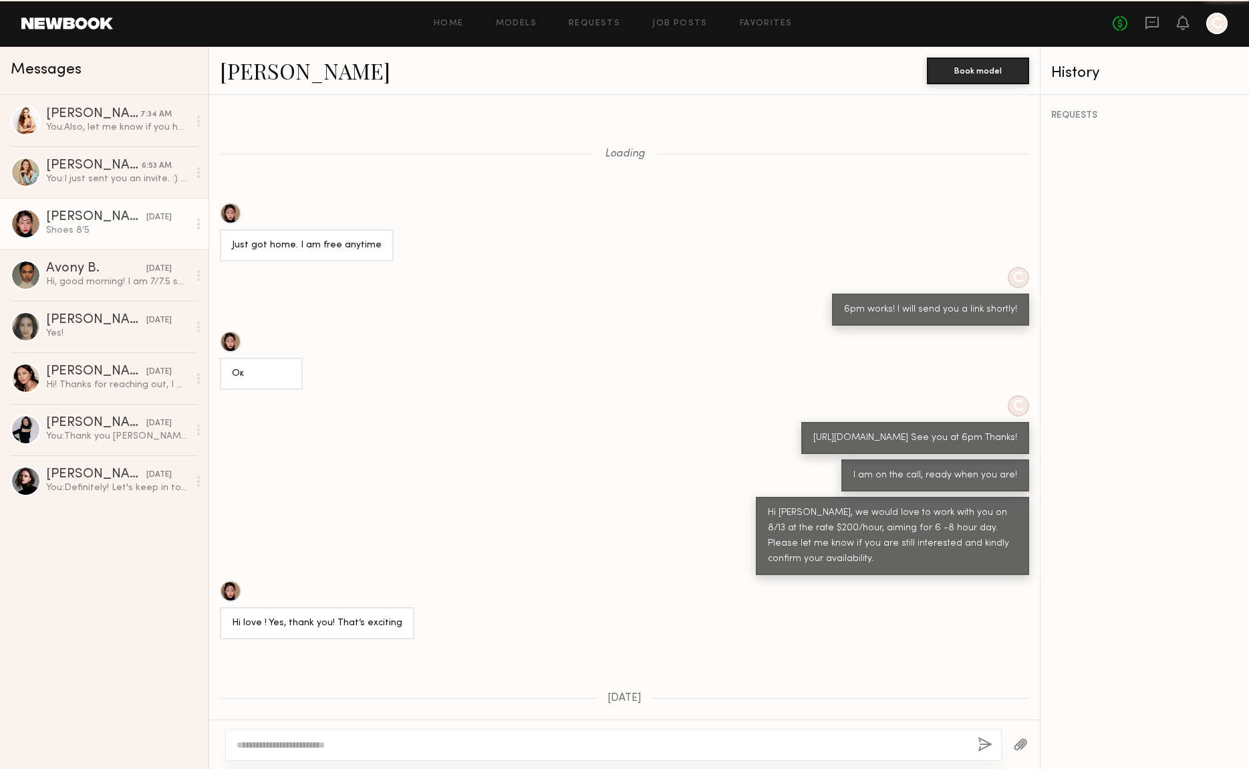
scroll to position [213, 0]
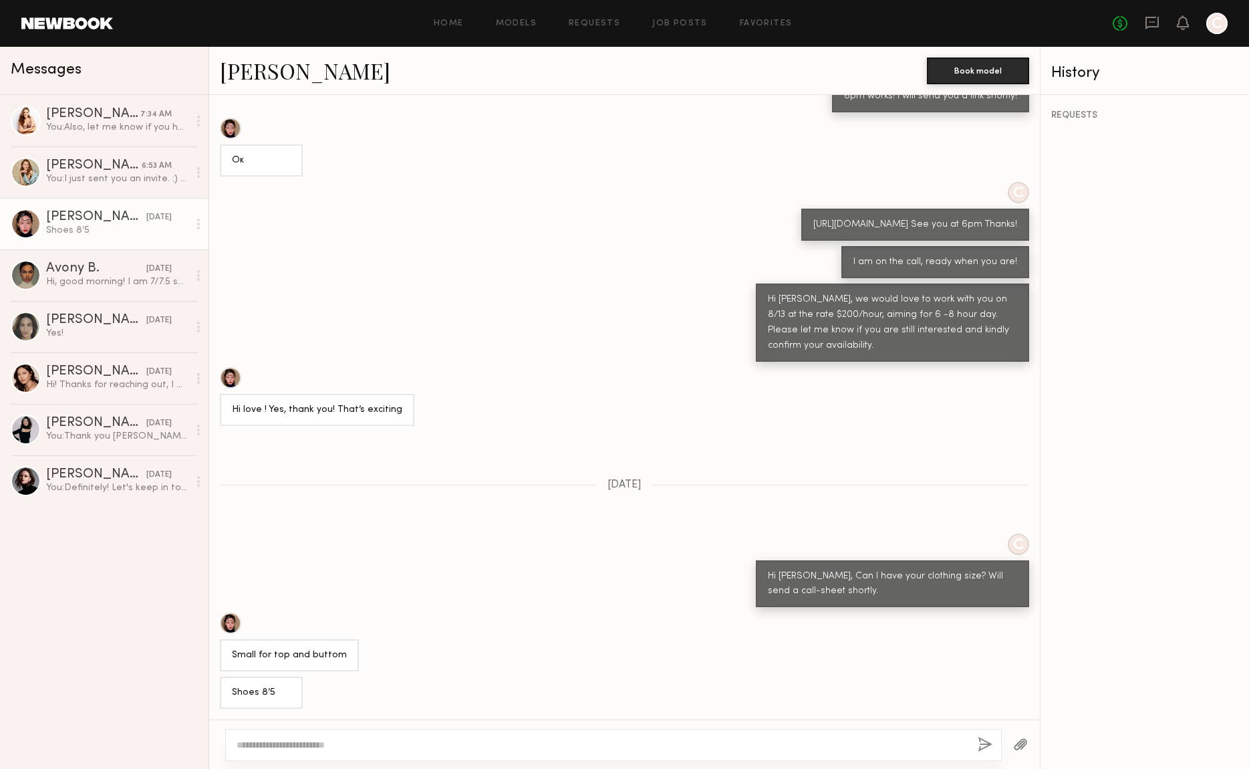
click at [298, 753] on div at bounding box center [613, 745] width 777 height 32
click at [299, 749] on textarea at bounding box center [602, 744] width 731 height 13
paste textarea "**********"
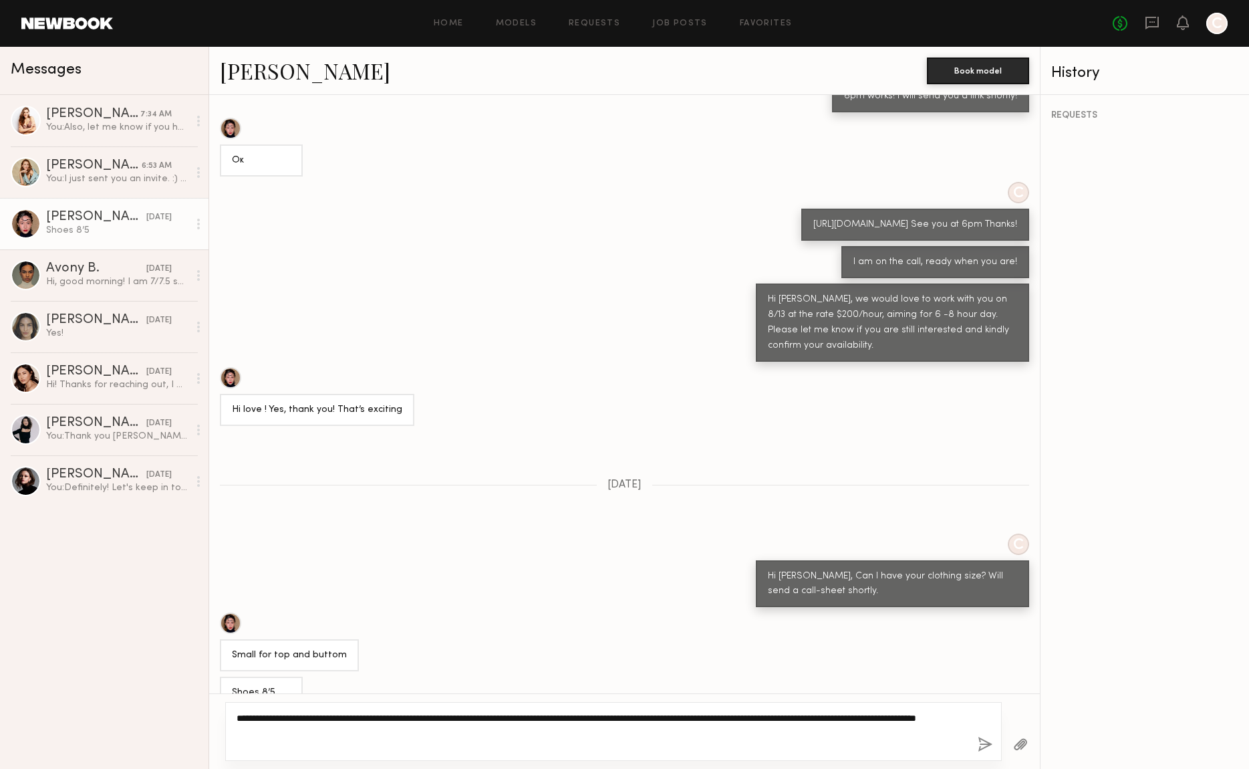
type textarea "**********"
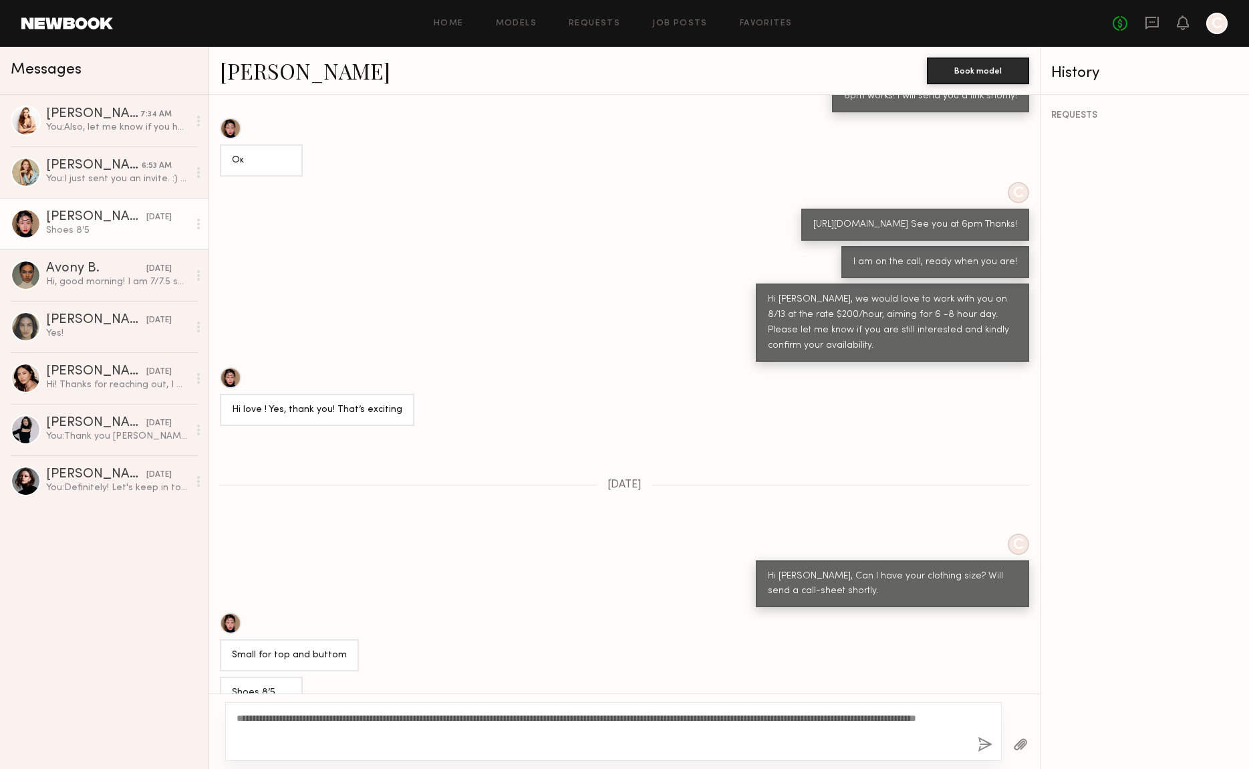
click at [978, 747] on button "button" at bounding box center [985, 745] width 15 height 17
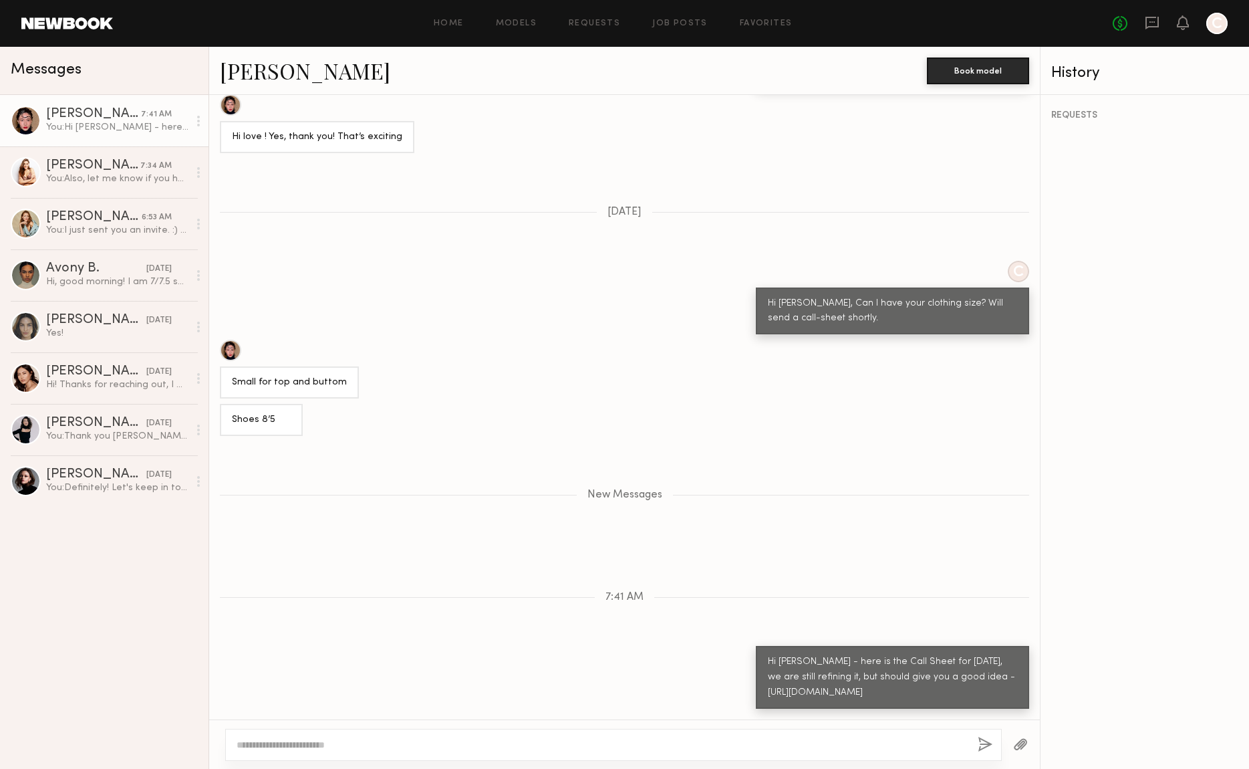
scroll to position [585, 0]
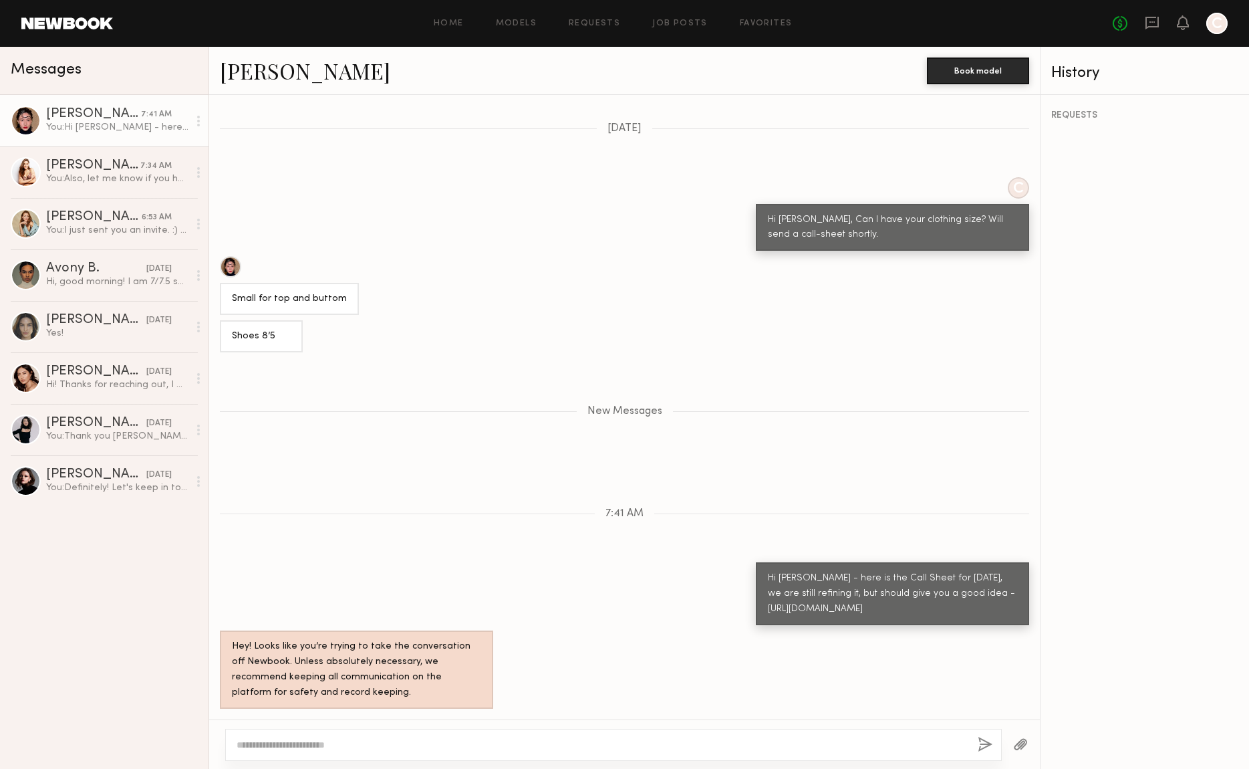
click at [978, 737] on button "button" at bounding box center [985, 745] width 15 height 17
click at [845, 738] on textarea at bounding box center [602, 744] width 731 height 13
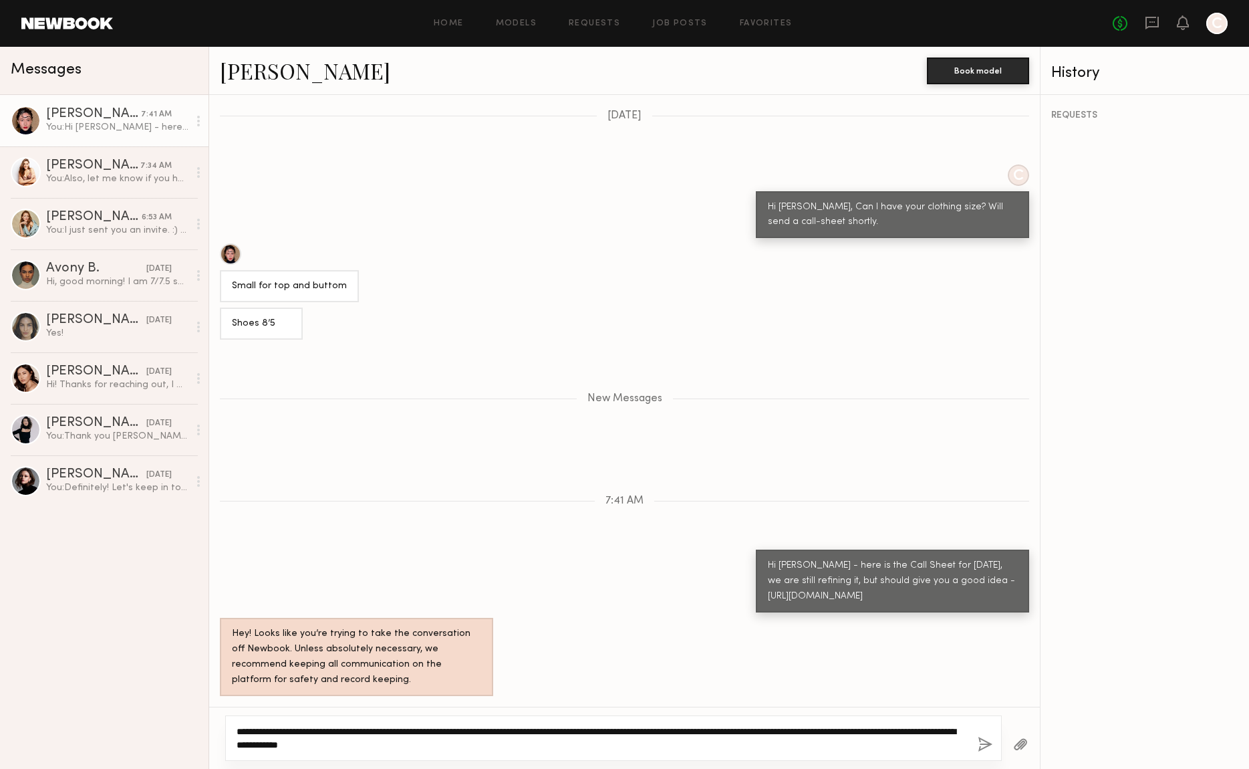
click at [824, 730] on textarea "**********" at bounding box center [602, 738] width 731 height 27
click at [868, 733] on textarea "**********" at bounding box center [602, 738] width 731 height 27
drag, startPoint x: 600, startPoint y: 747, endPoint x: 188, endPoint y: 713, distance: 413.9
click at [188, 713] on div "Messages [PERSON_NAME] 7:41 AM You: Hi [PERSON_NAME] - here is the Call Sheet f…" at bounding box center [624, 408] width 1249 height 722
type textarea "**********"
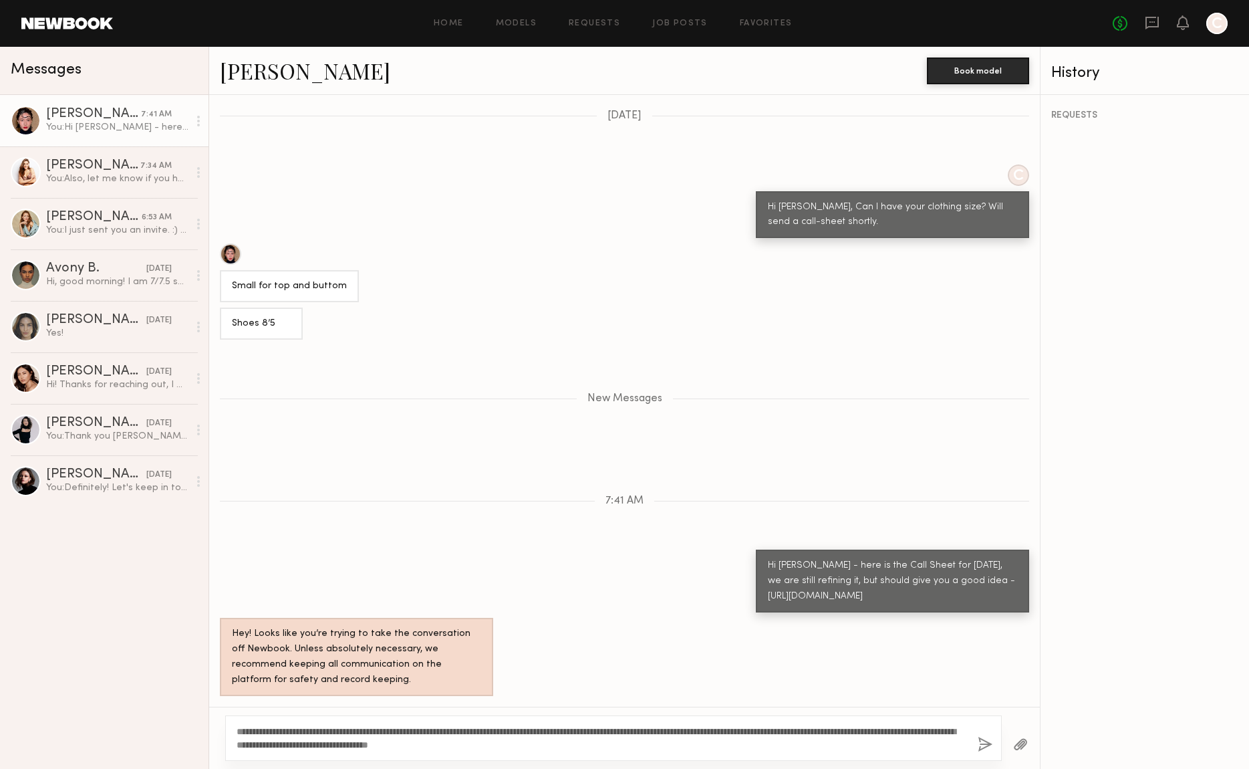
click at [991, 741] on button "button" at bounding box center [985, 745] width 15 height 17
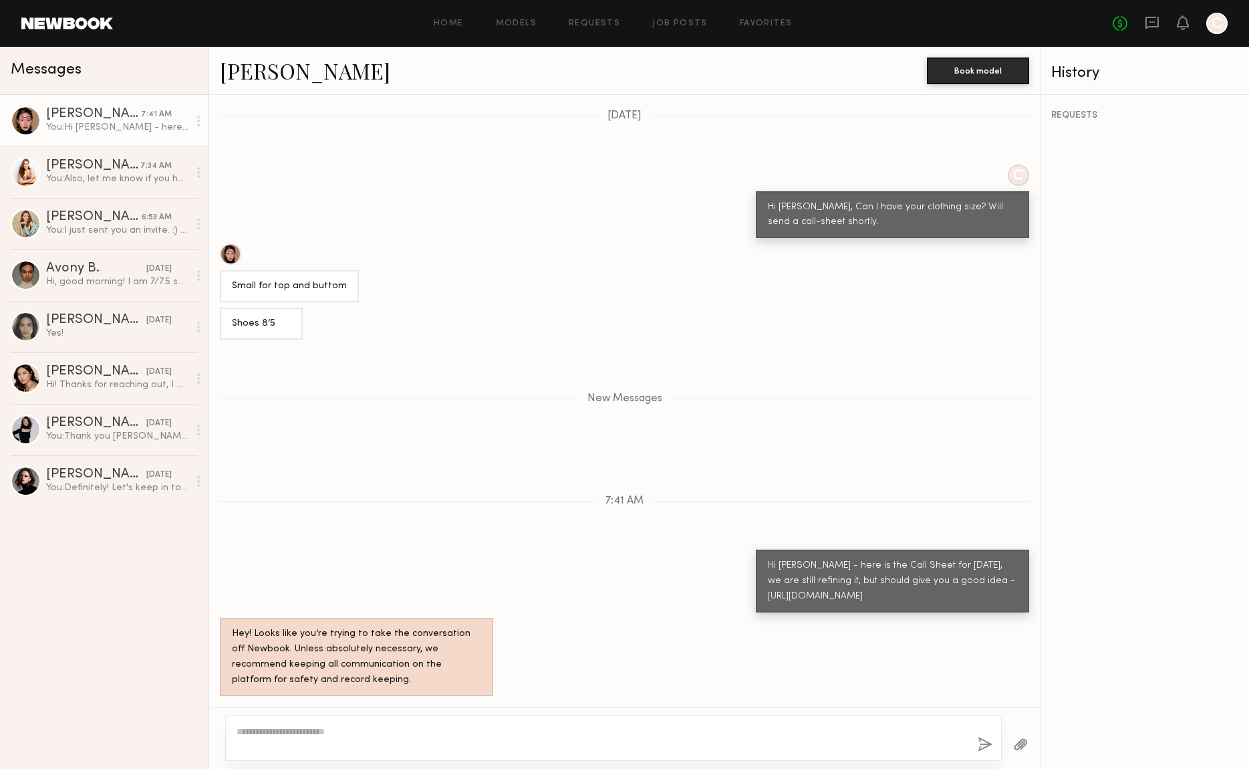
scroll to position [711, 0]
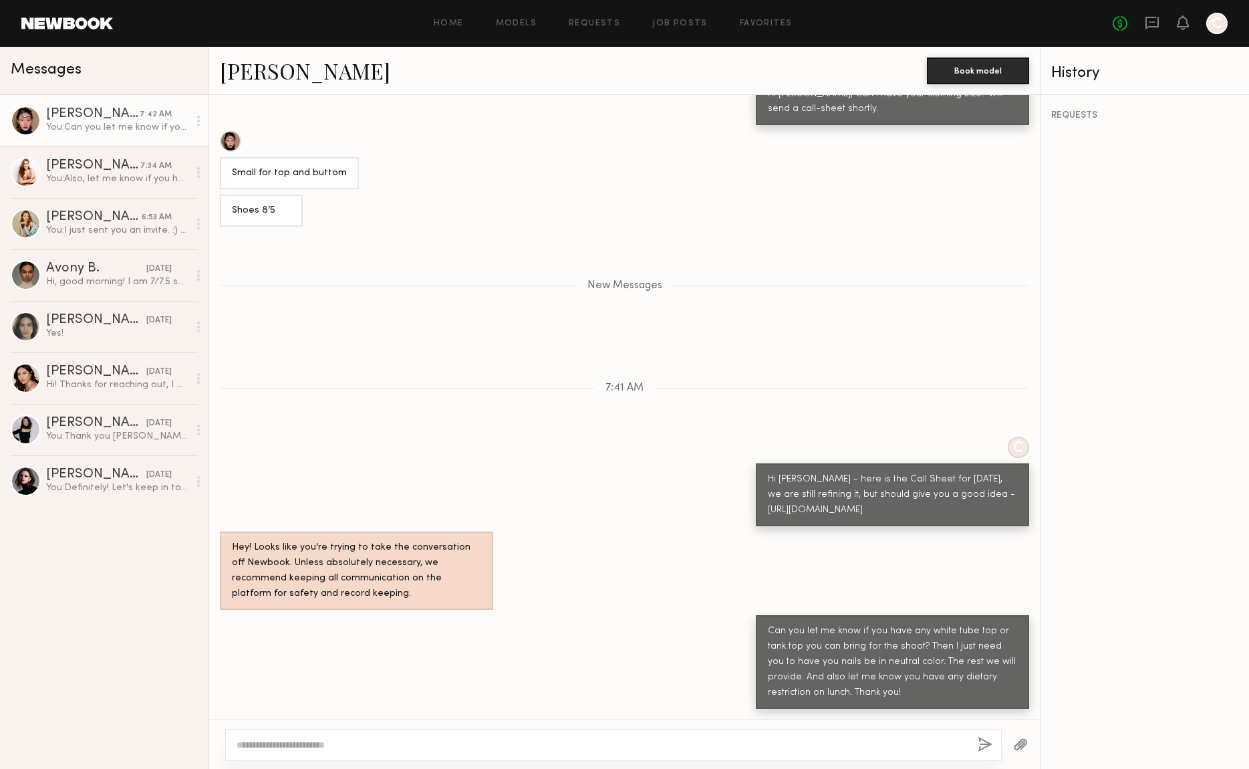
drag, startPoint x: 966, startPoint y: 503, endPoint x: 739, endPoint y: 461, distance: 230.5
click at [739, 461] on div "C Hi [PERSON_NAME] - here is the Call Sheet for [DATE], we are still refining i…" at bounding box center [624, 482] width 831 height 90
copy div "Hi [PERSON_NAME] - here is the Call Sheet for [DATE], we are still refining it,…"
click at [90, 282] on div "Hi, good morning! I am 7/7.5 shoe size, shirt XS, Pants/Dress 0-02" at bounding box center [117, 281] width 142 height 13
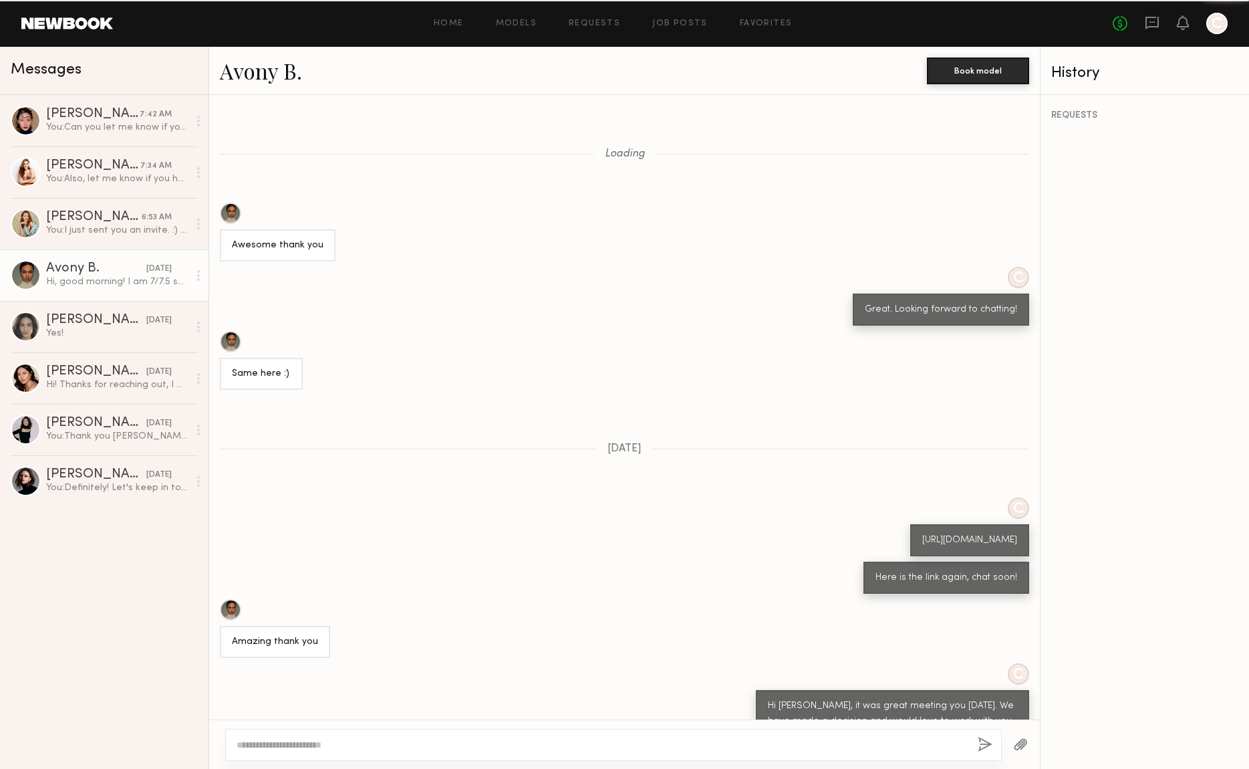
scroll to position [388, 0]
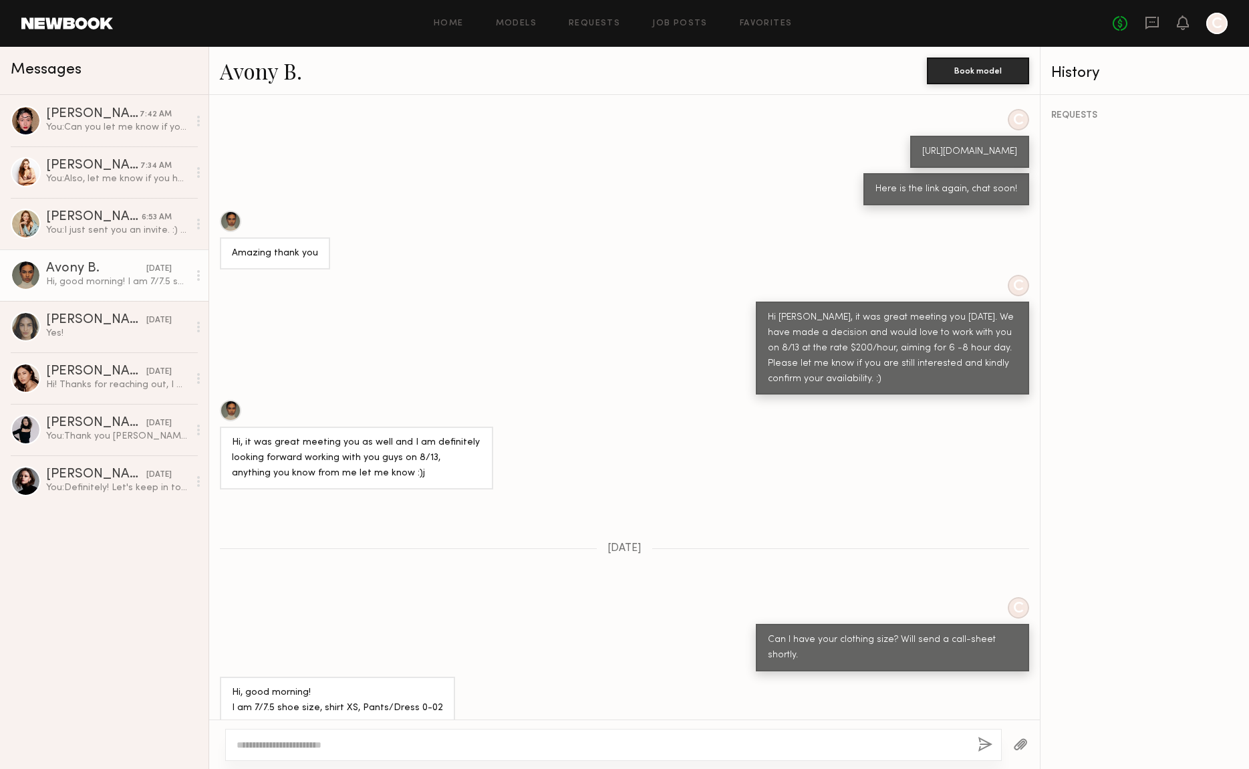
click at [257, 741] on textarea at bounding box center [602, 744] width 731 height 13
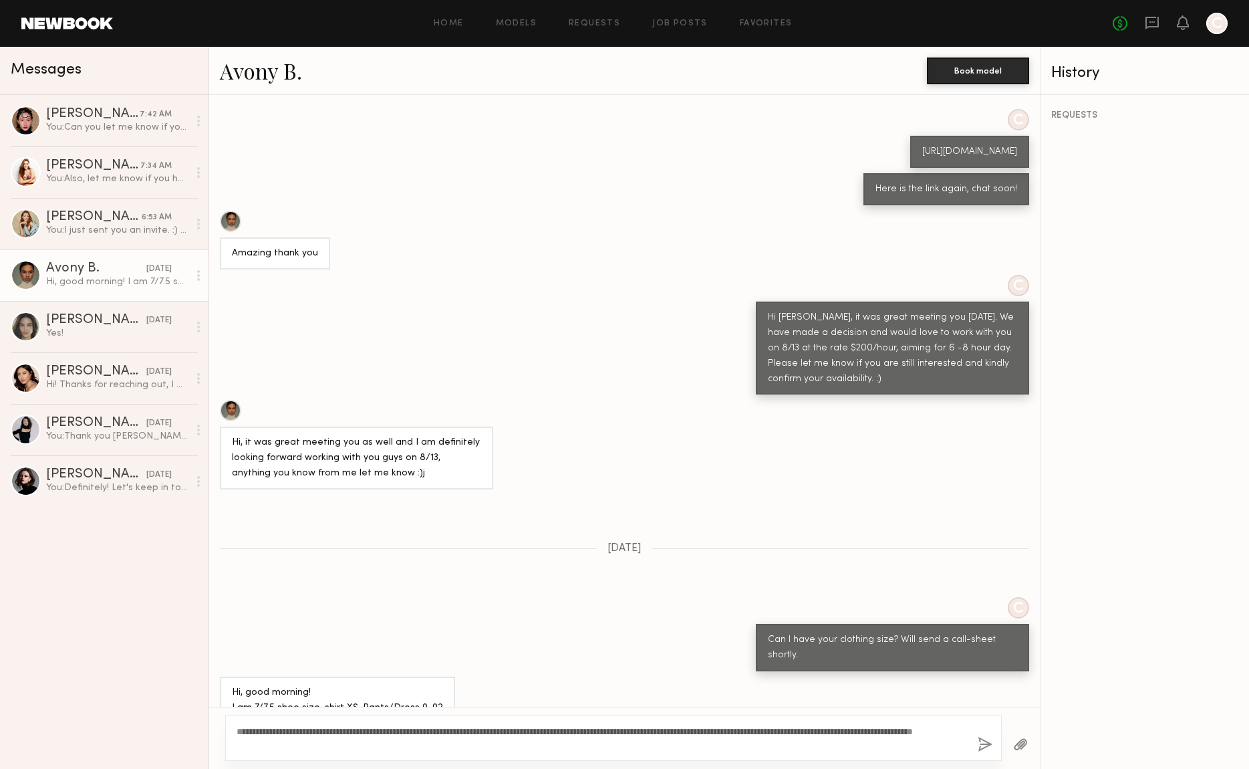
click at [270, 729] on textarea "**********" at bounding box center [602, 738] width 731 height 27
type textarea "**********"
click at [981, 744] on button "button" at bounding box center [985, 745] width 15 height 17
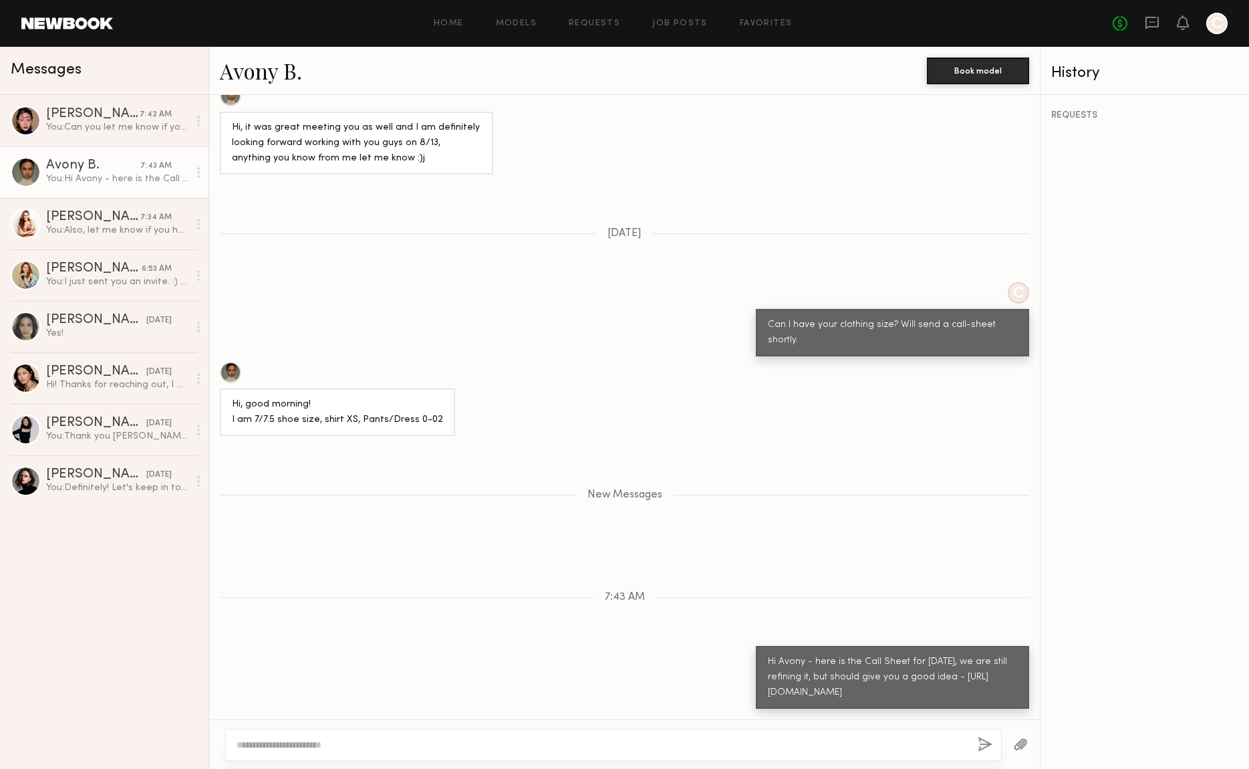
scroll to position [787, 0]
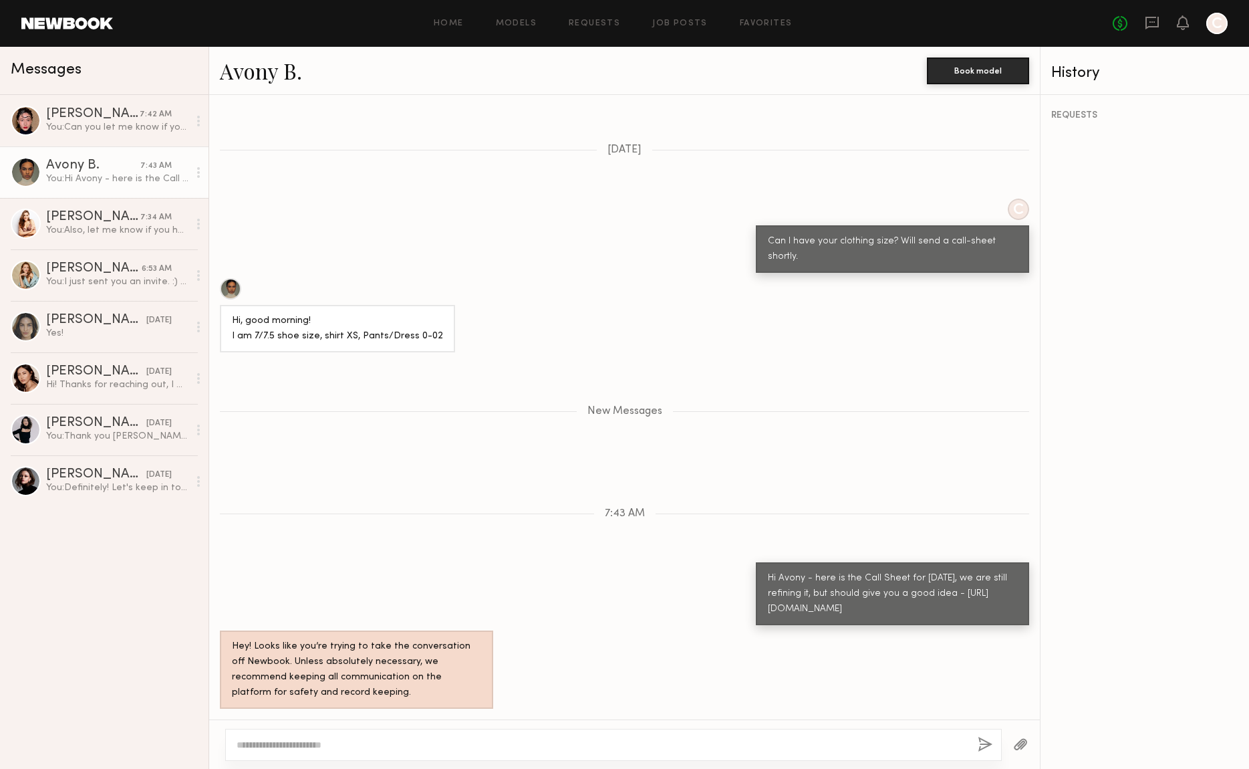
click at [78, 184] on div "You: Hi Avony - here is the Call Sheet for [DATE], we are still refining it, bu…" at bounding box center [117, 178] width 142 height 13
click at [82, 112] on div "[PERSON_NAME]" at bounding box center [93, 114] width 94 height 13
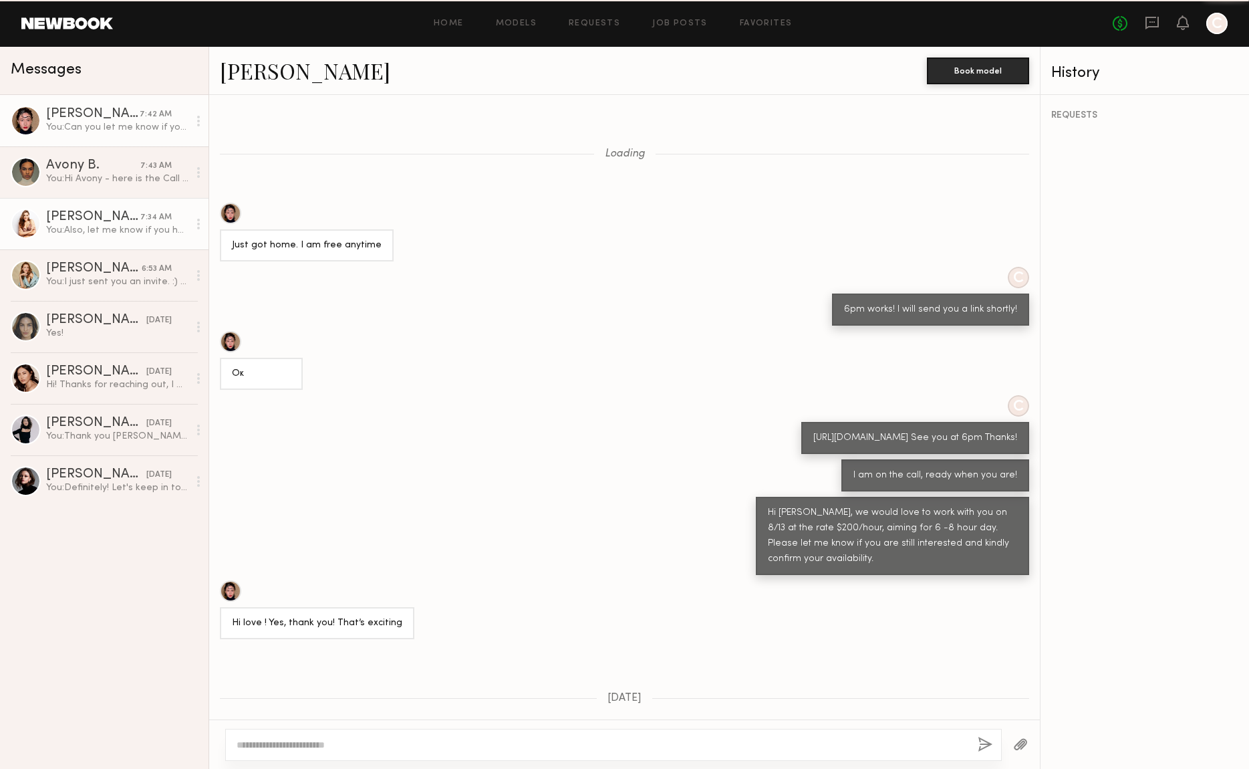
scroll to position [608, 0]
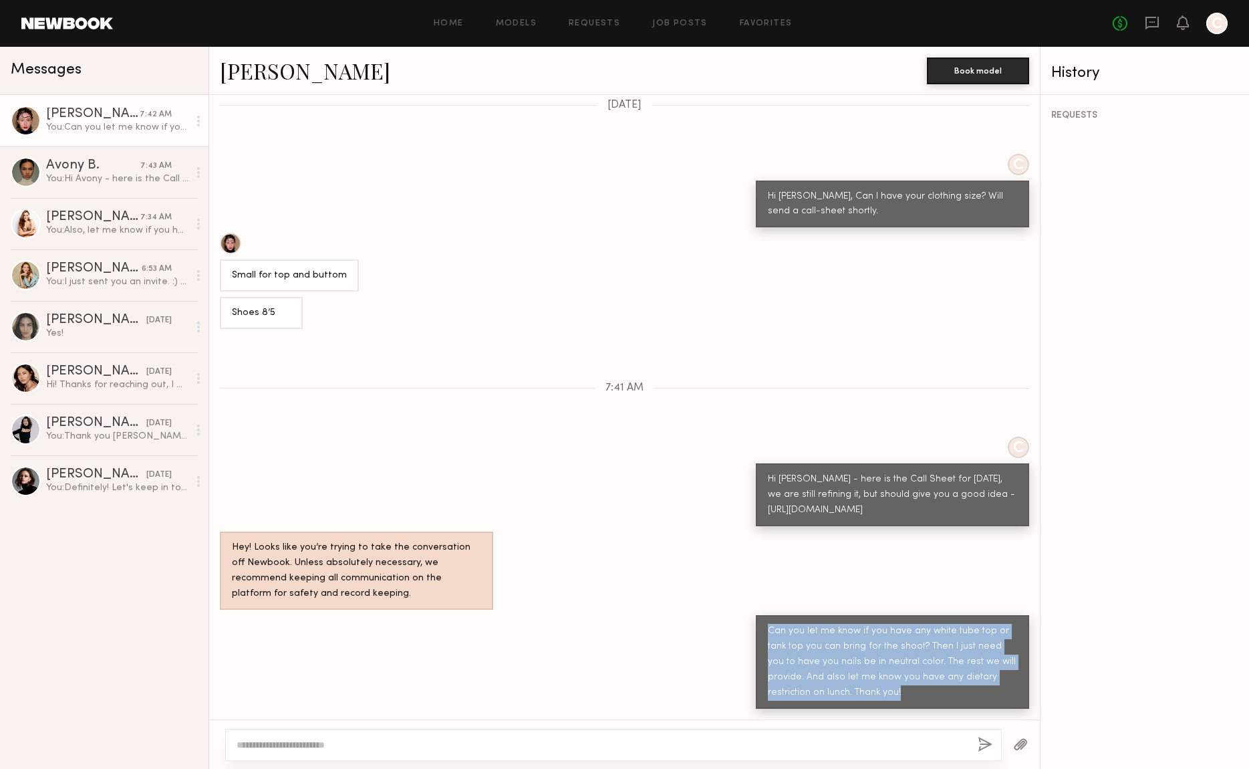
drag, startPoint x: 760, startPoint y: 629, endPoint x: 892, endPoint y: 697, distance: 148.0
click at [892, 697] on div "Can you let me know if you have any white tube top or tank top you can bring fo…" at bounding box center [892, 662] width 249 height 77
copy div "Can you let me know if you have any white tube top or tank top you can bring fo…"
click at [85, 166] on div "Avony B." at bounding box center [93, 165] width 94 height 13
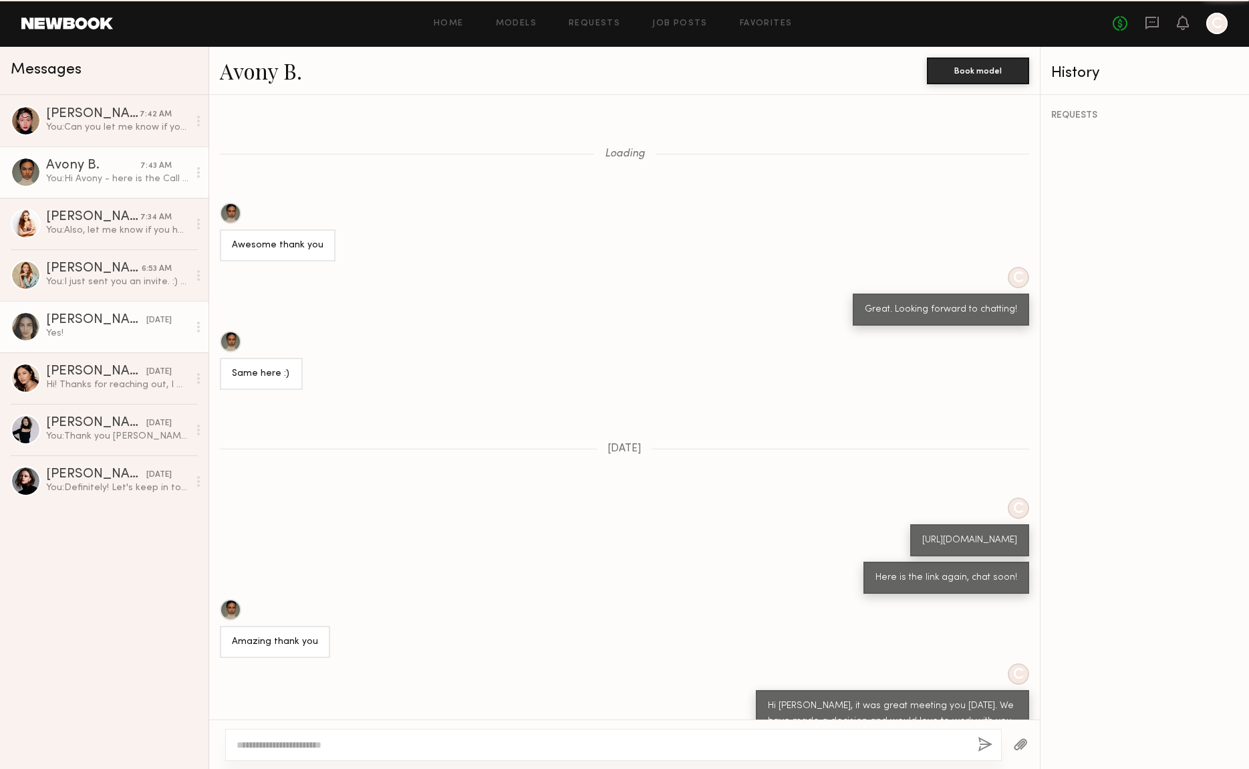
scroll to position [685, 0]
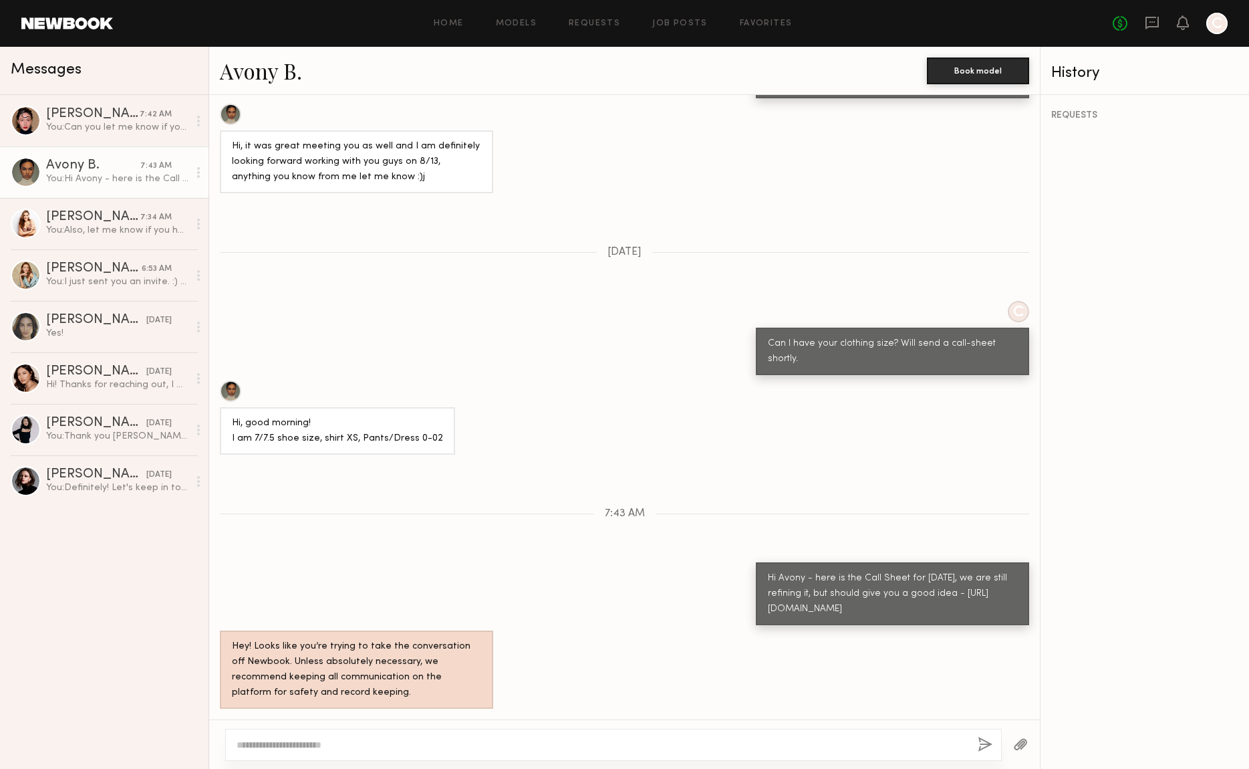
click at [308, 751] on div at bounding box center [613, 745] width 777 height 32
click at [302, 743] on textarea at bounding box center [602, 744] width 731 height 13
paste textarea "**********"
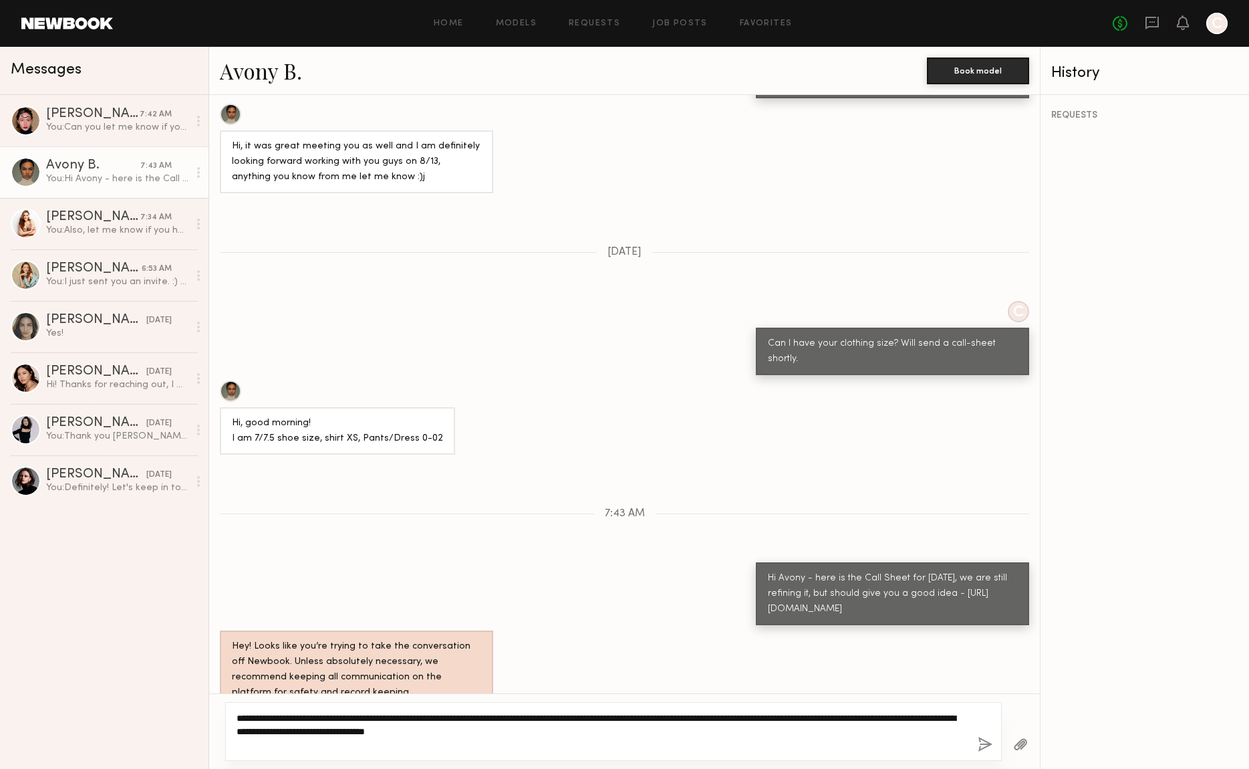
type textarea "**********"
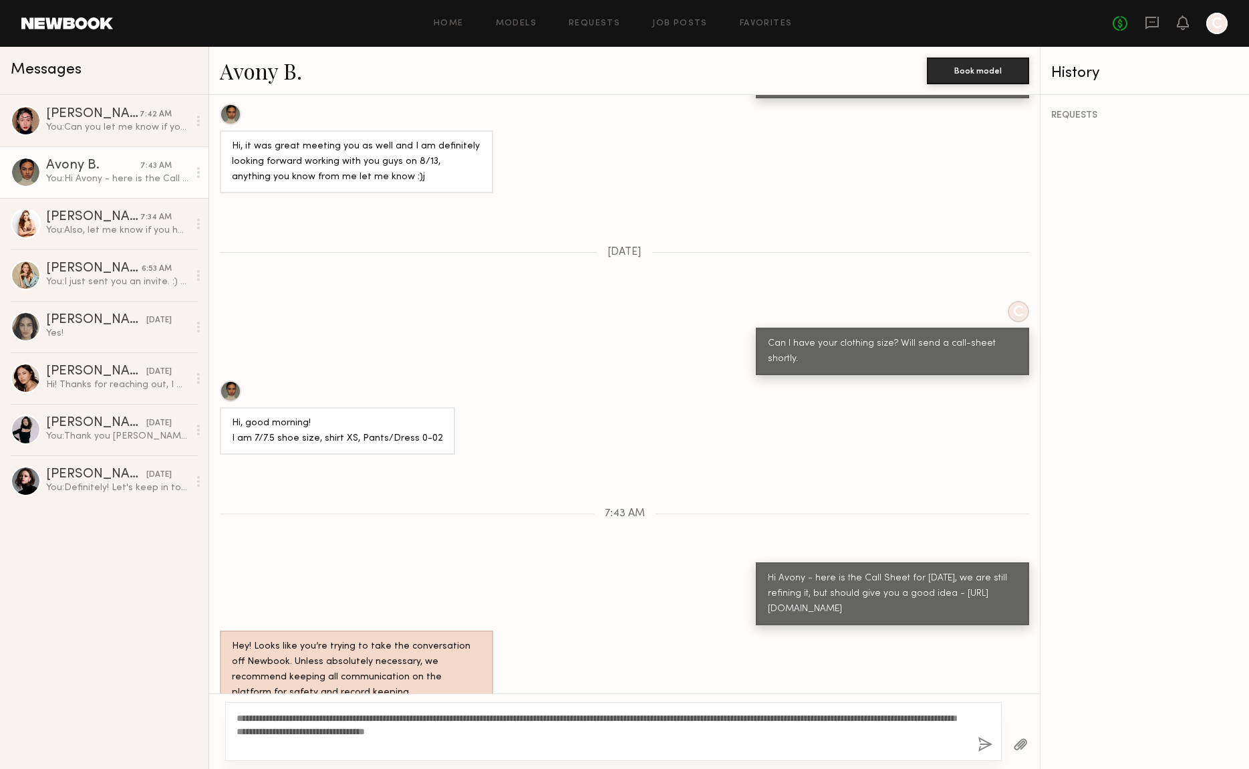
click at [985, 741] on button "button" at bounding box center [985, 745] width 15 height 17
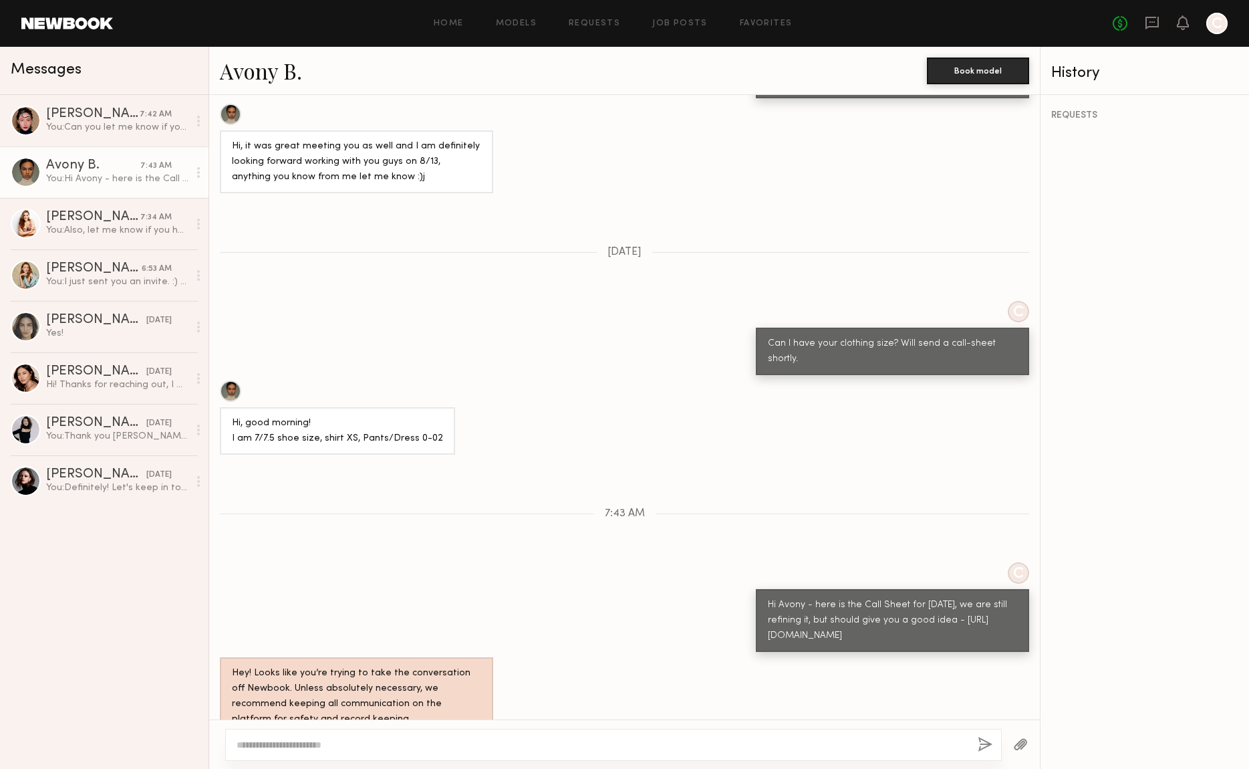
scroll to position [810, 0]
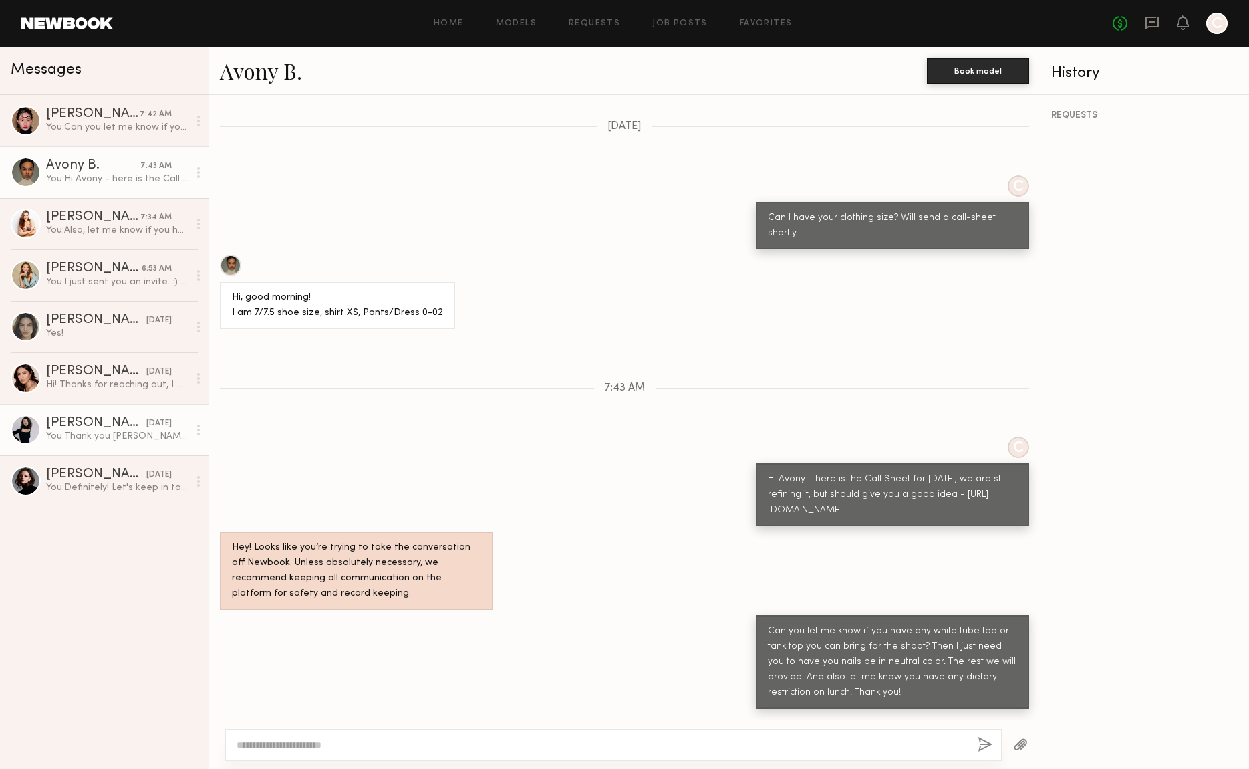
click at [95, 428] on div "[PERSON_NAME]" at bounding box center [96, 422] width 100 height 13
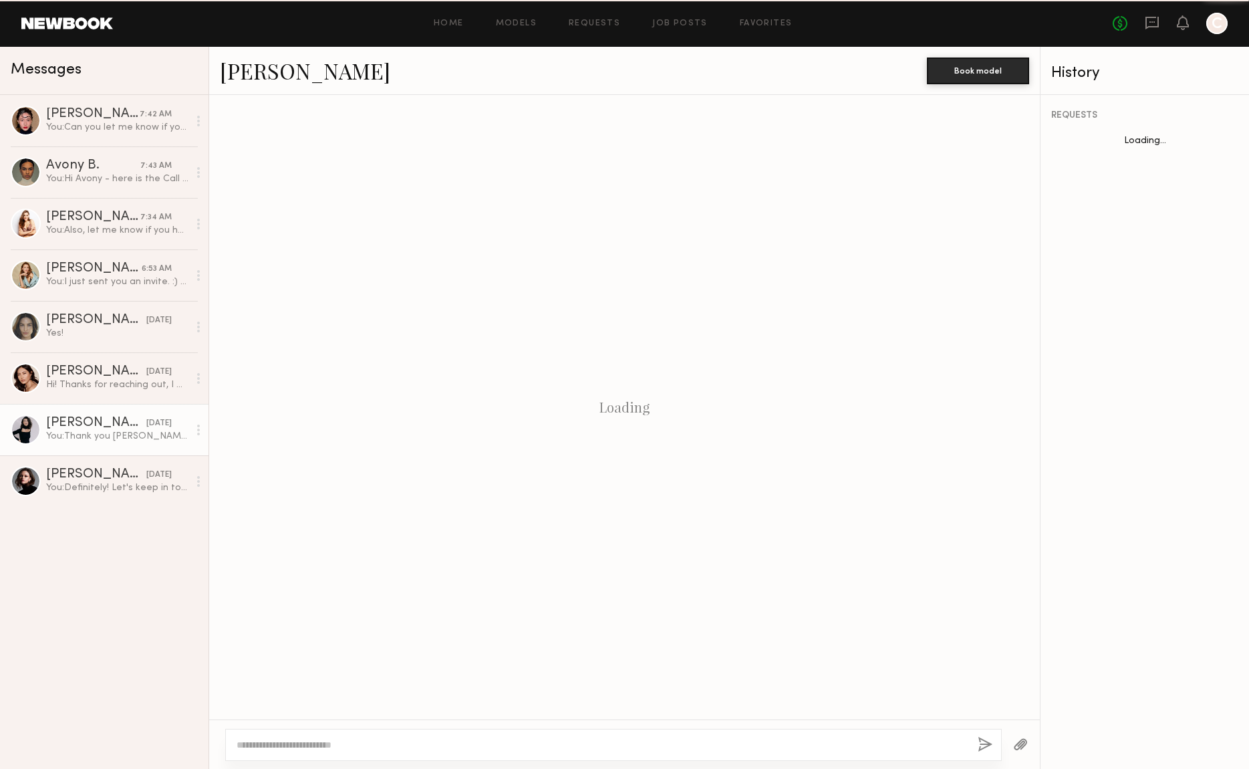
scroll to position [689, 0]
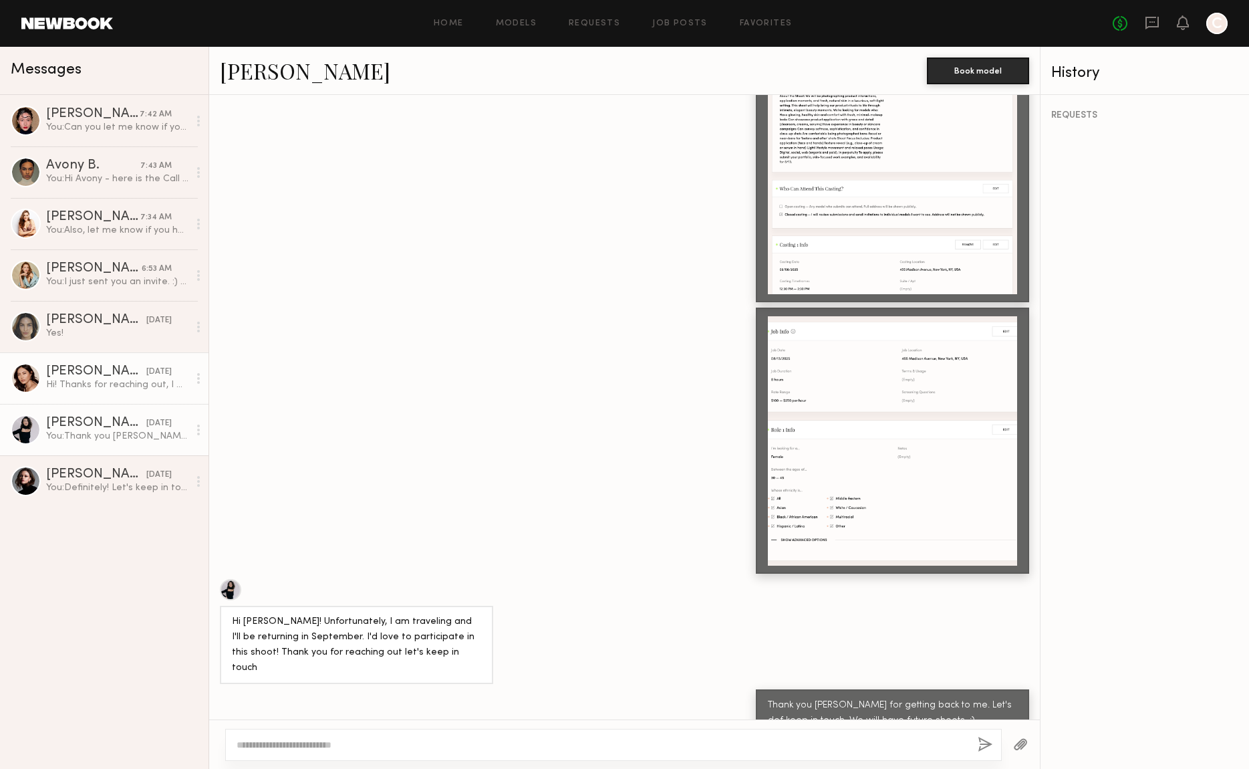
click at [90, 384] on div "Hi! Thanks for reaching out, I would so love to do this but I am traveling next…" at bounding box center [117, 384] width 142 height 13
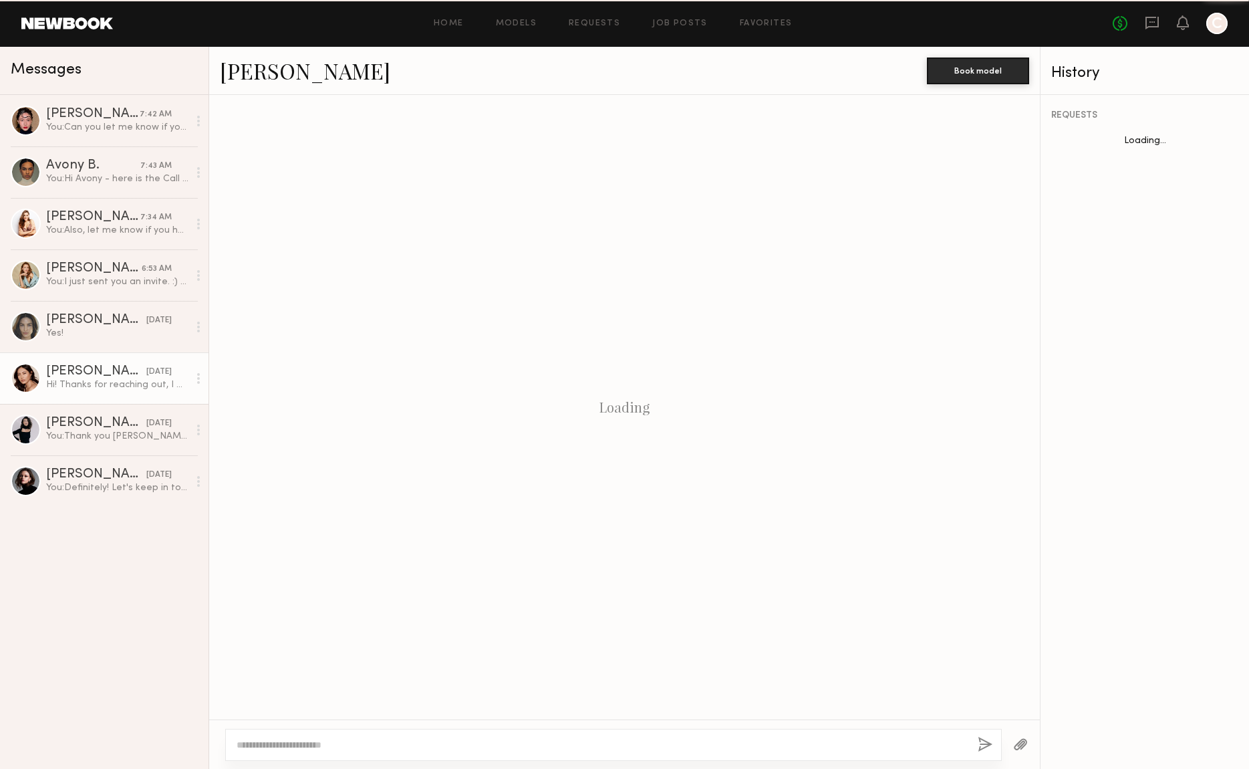
scroll to position [195, 0]
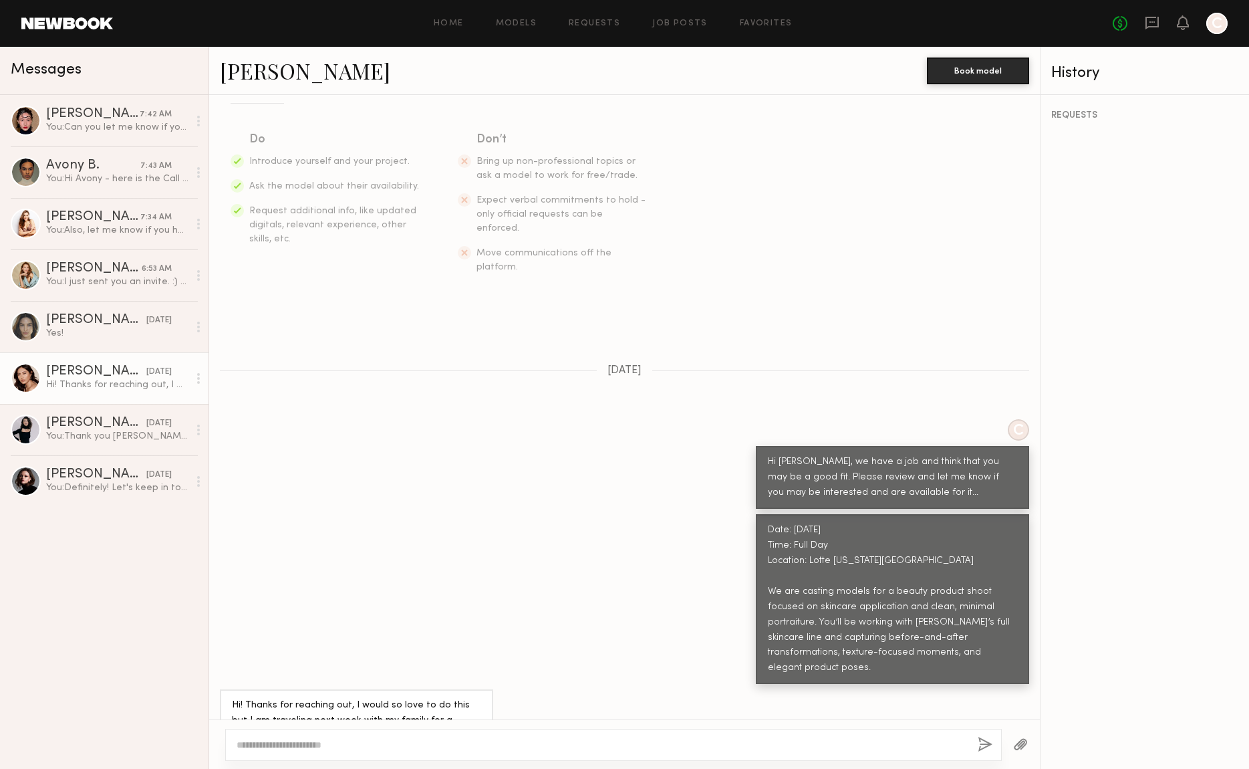
click at [306, 736] on div at bounding box center [613, 745] width 777 height 32
click at [306, 740] on textarea at bounding box center [602, 744] width 731 height 13
type textarea "**********"
click at [980, 743] on button "button" at bounding box center [985, 745] width 15 height 17
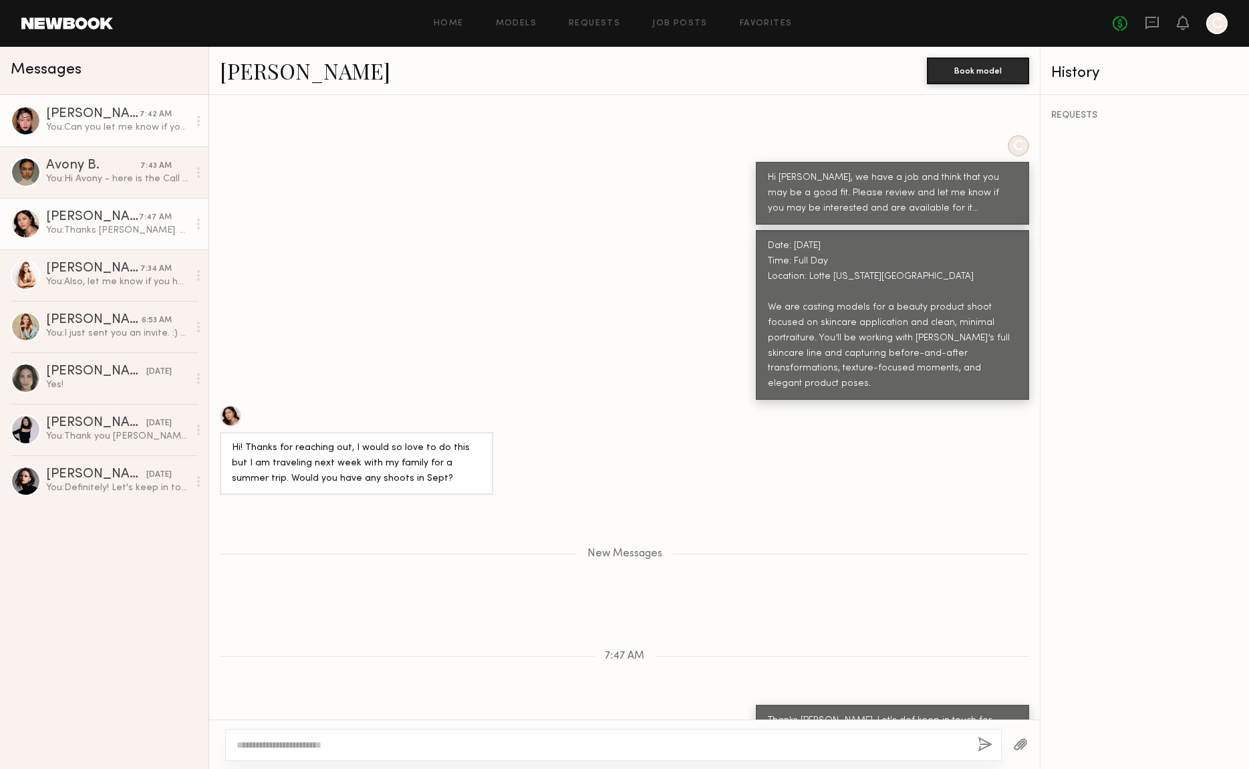
click at [110, 116] on div "[PERSON_NAME]" at bounding box center [93, 114] width 94 height 13
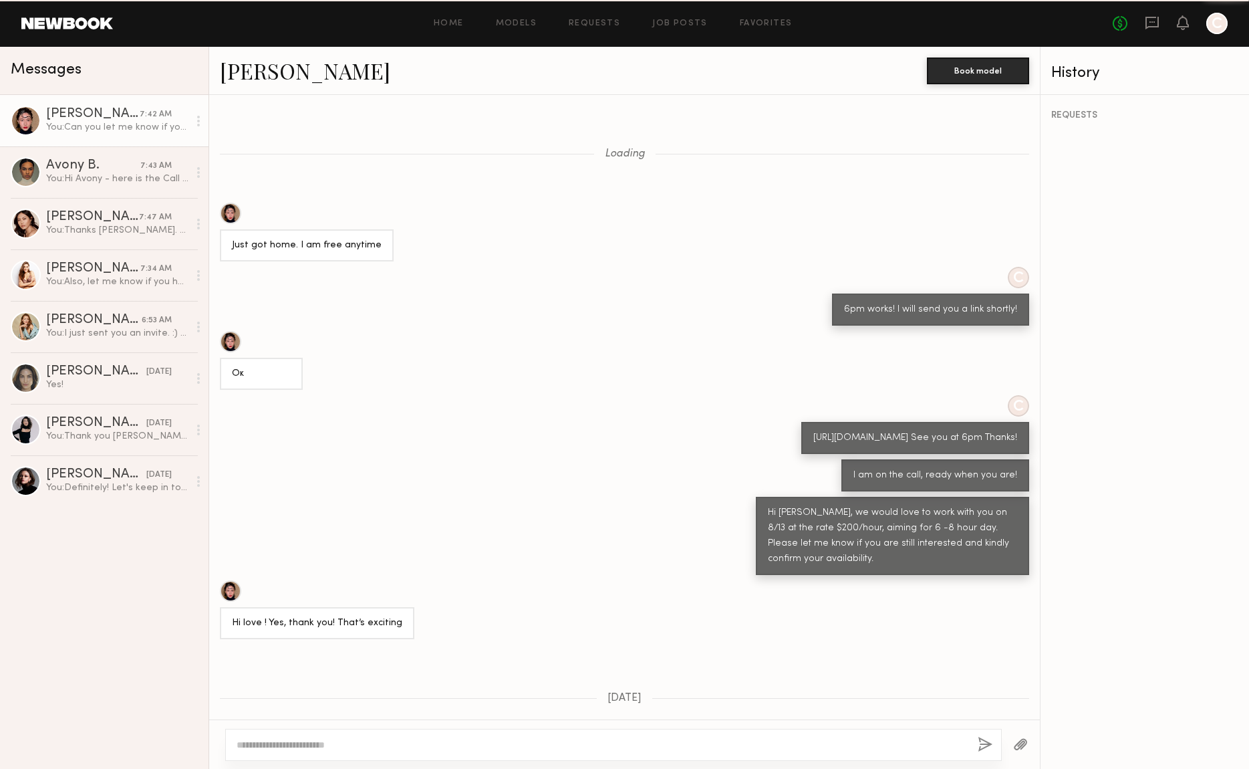
scroll to position [608, 0]
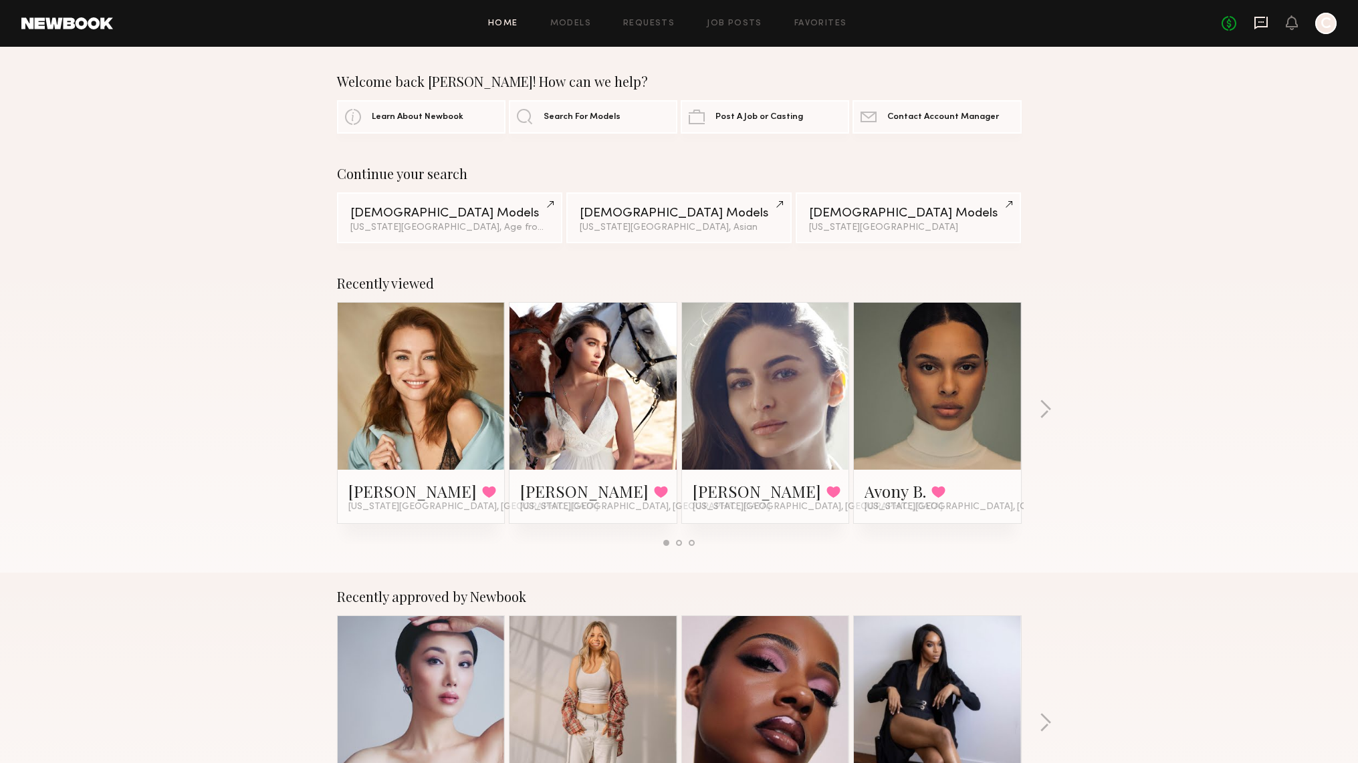
click at [1261, 23] on icon at bounding box center [1260, 22] width 15 height 15
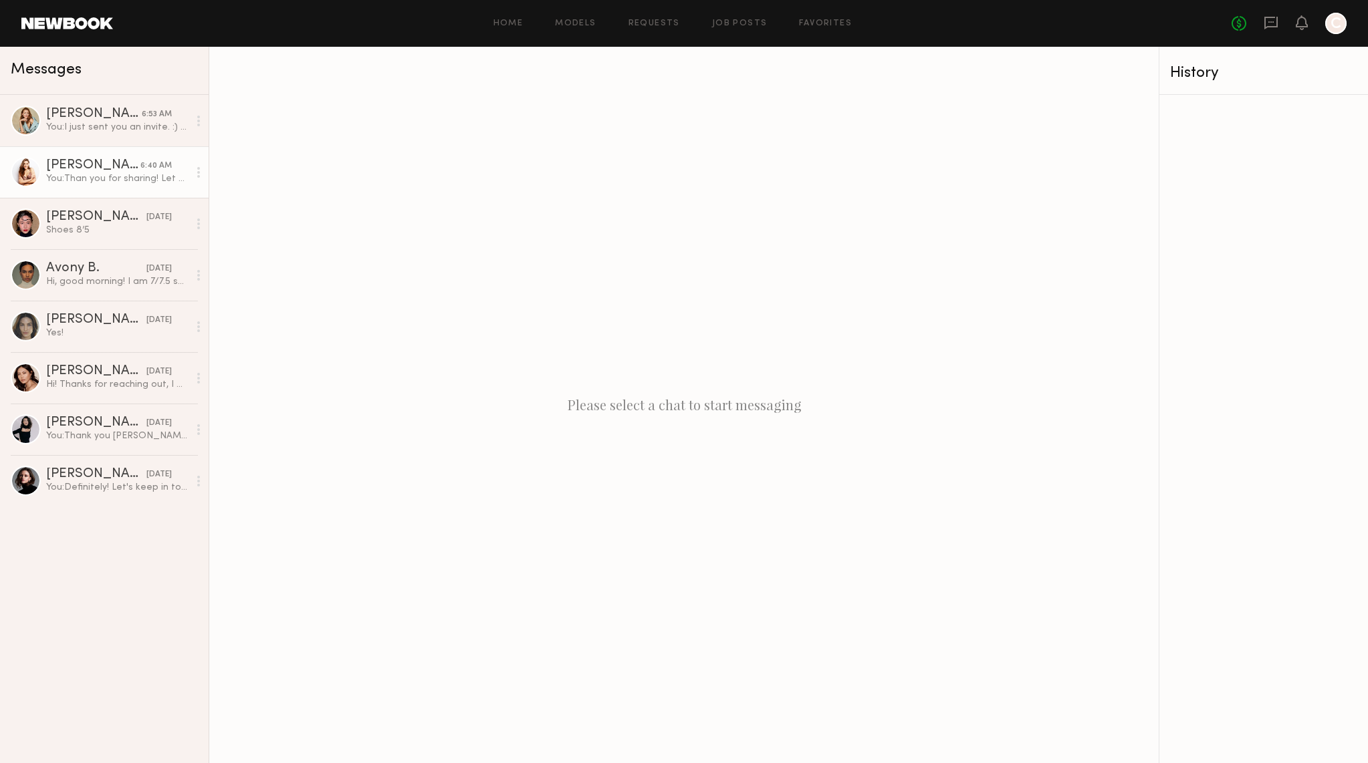
click at [64, 183] on div "You: Than you for sharing! Let me confirm, and will let you know :)" at bounding box center [117, 178] width 142 height 13
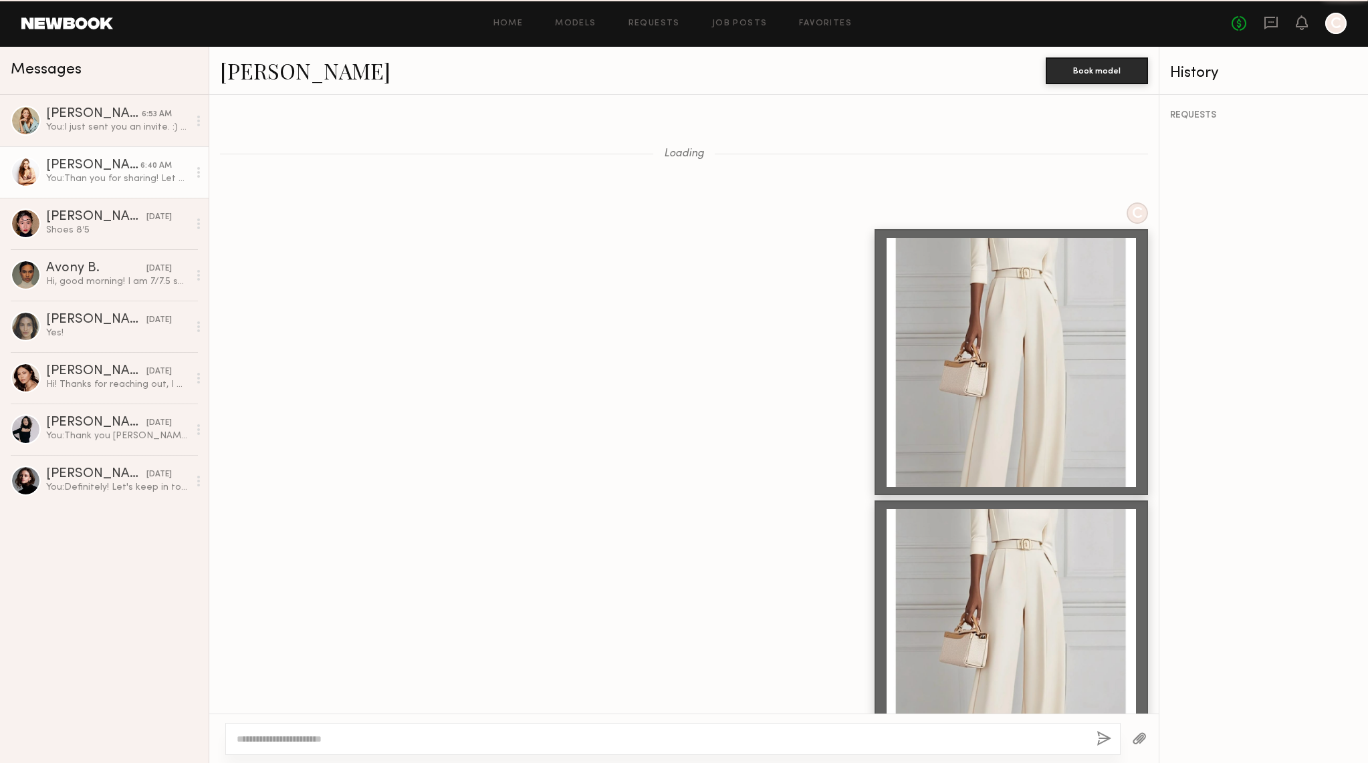
scroll to position [1301, 0]
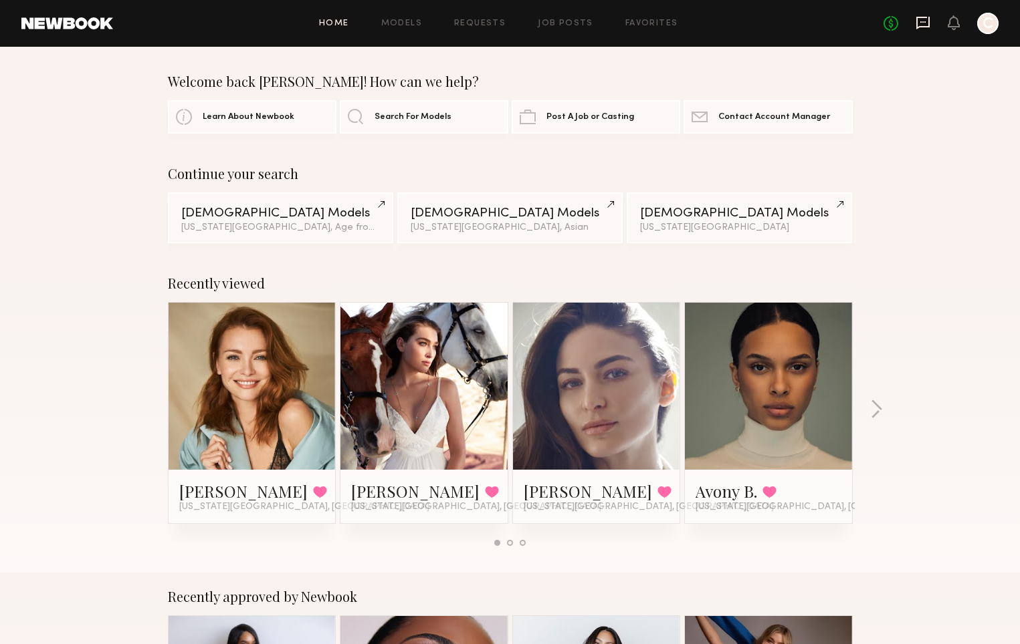
click at [928, 23] on icon at bounding box center [922, 23] width 13 height 13
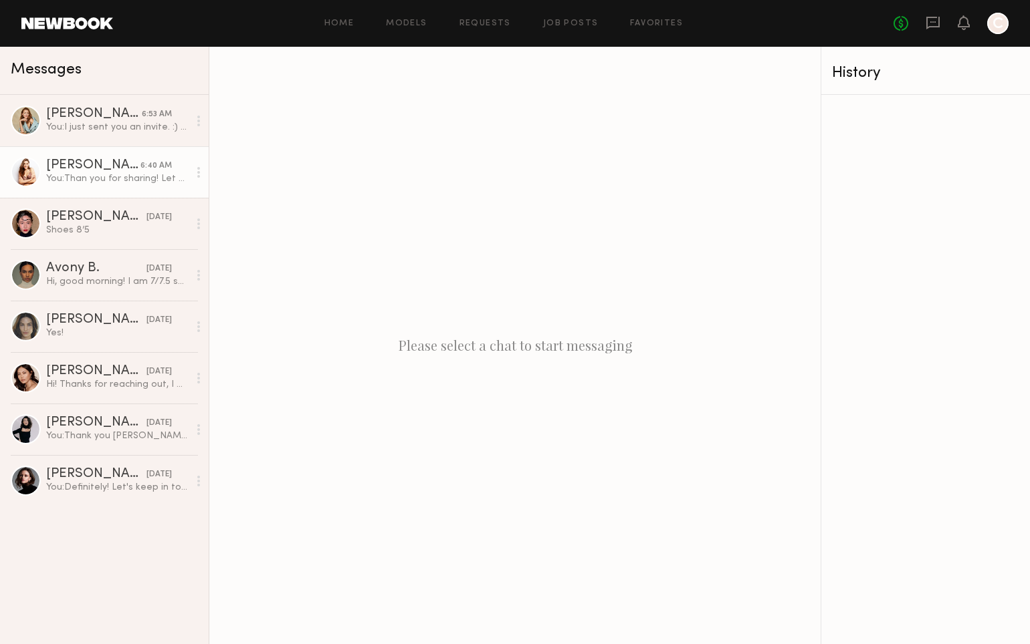
click at [93, 155] on link "[PERSON_NAME] 6:40 AM You: Than you for sharing! Let me confirm, and will let y…" at bounding box center [104, 171] width 209 height 51
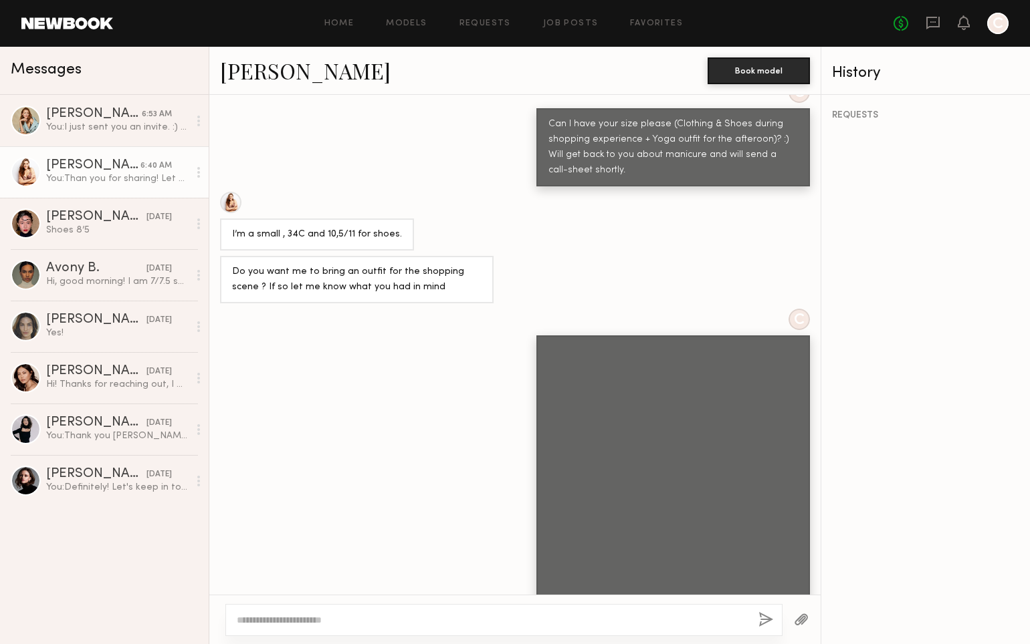
scroll to position [897, 0]
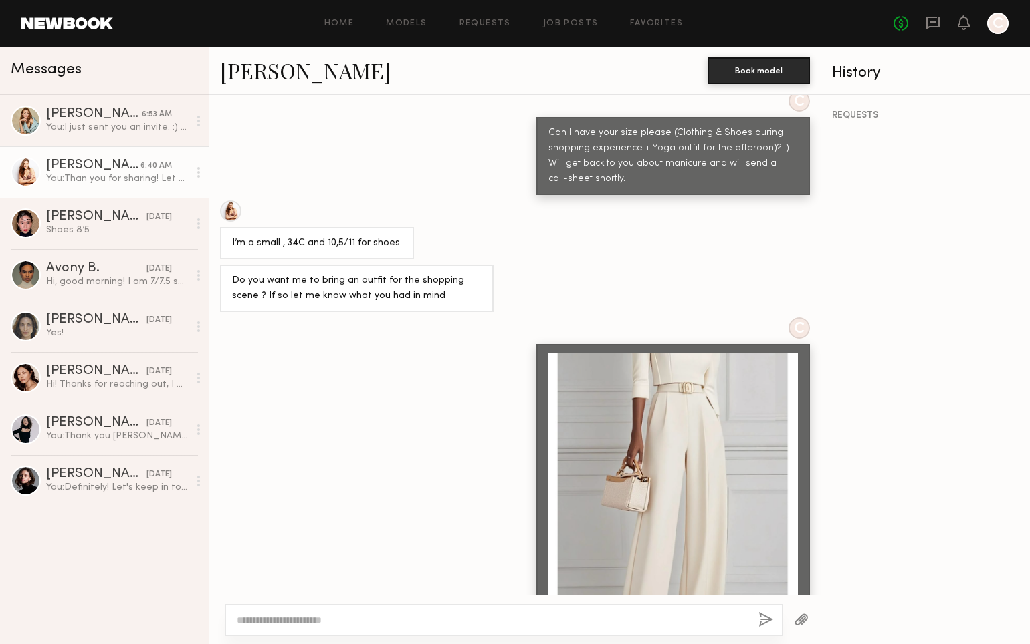
click at [291, 236] on div "I’m a small , 34C and 10,5/11 for shoes." at bounding box center [317, 243] width 170 height 15
drag, startPoint x: 398, startPoint y: 213, endPoint x: 223, endPoint y: 209, distance: 175.9
click at [223, 227] on div "I’m a small , 34C and 10,5/11 for shoes." at bounding box center [317, 243] width 194 height 32
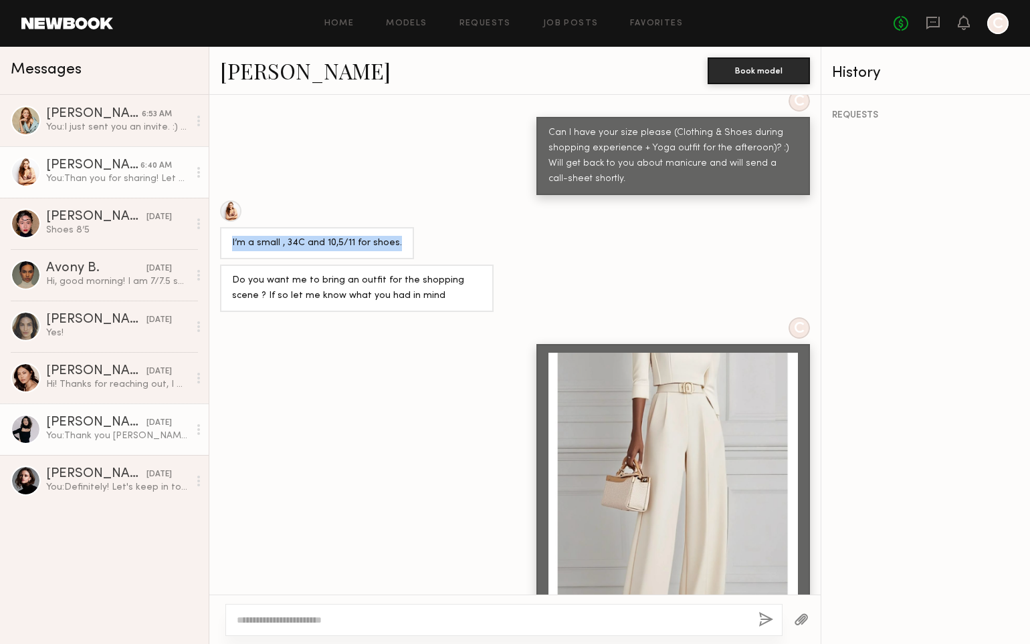
copy div "I’m a small , 34C and 10,5/11 for shoes."
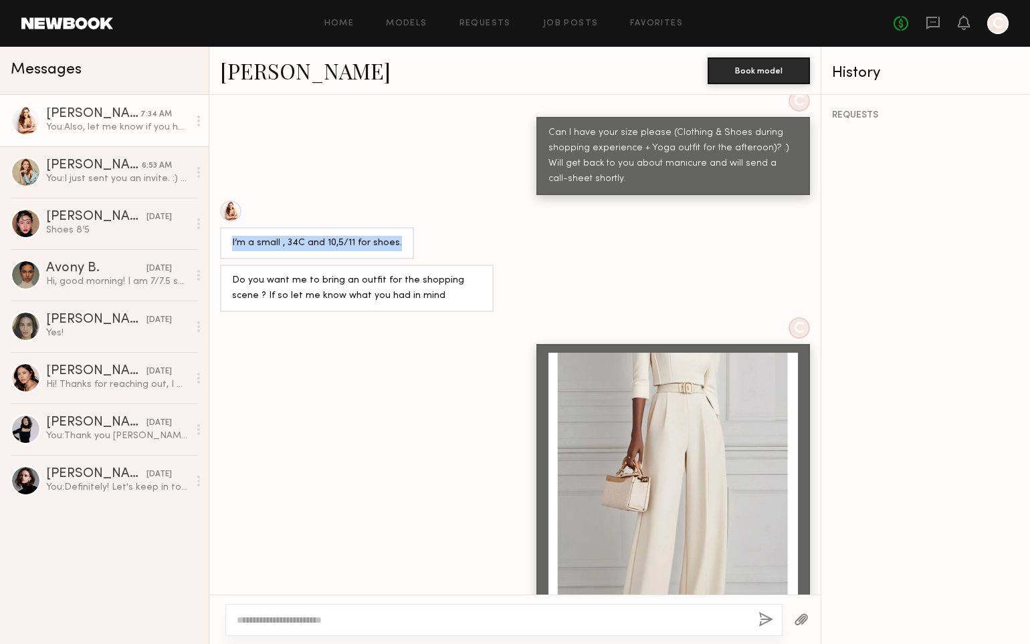
scroll to position [2719, 0]
